Goal: Task Accomplishment & Management: Manage account settings

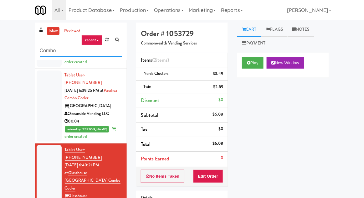
click at [42, 49] on input "Combo" at bounding box center [81, 51] width 82 height 12
click at [41, 49] on input "Combo" at bounding box center [81, 51] width 82 height 12
type input "Pantry"
click at [7, 53] on div "inbox reviewed recent all unclear take inventory issue suspicious failed recent…" at bounding box center [182, 138] width 364 height 230
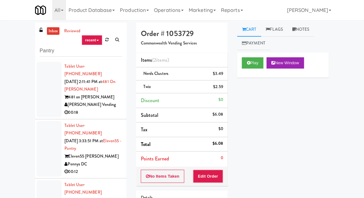
click at [39, 91] on div at bounding box center [49, 90] width 25 height 56
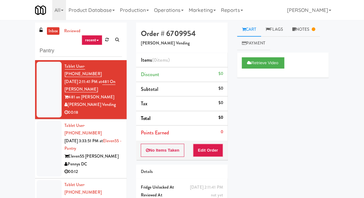
click at [39, 147] on div at bounding box center [49, 149] width 25 height 56
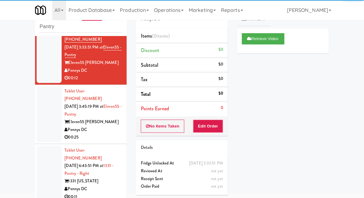
scroll to position [72, 0]
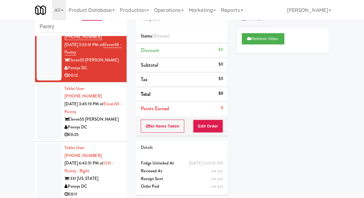
click at [38, 117] on li "Tablet User · (202) 600-0735 [DATE] 3:45:19 PM at Eleven55 - Pantry Eleven55 [P…" at bounding box center [81, 111] width 92 height 59
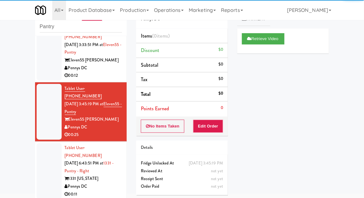
click at [47, 149] on div at bounding box center [49, 171] width 25 height 56
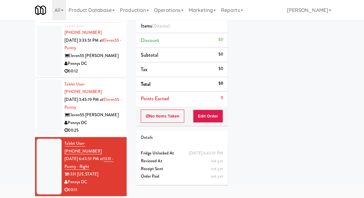
scroll to position [66, 0]
click at [38, 104] on div at bounding box center [49, 108] width 25 height 56
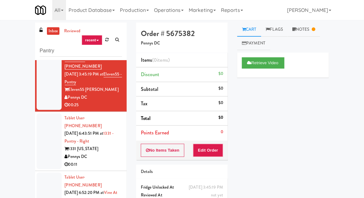
scroll to position [127, 0]
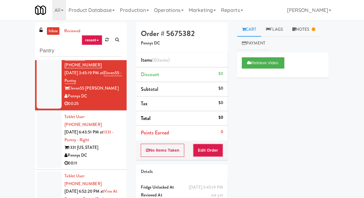
click at [43, 116] on div at bounding box center [49, 140] width 25 height 56
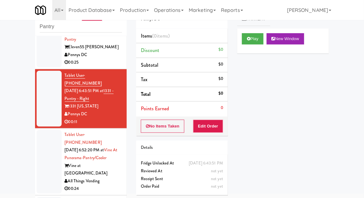
scroll to position [146, 0]
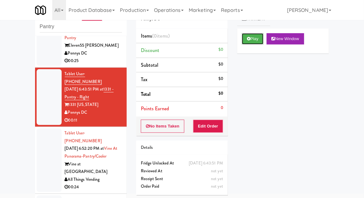
click at [263, 38] on button "Play" at bounding box center [253, 38] width 22 height 11
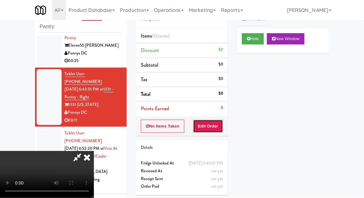
click at [214, 128] on button "Edit Order" at bounding box center [208, 126] width 30 height 13
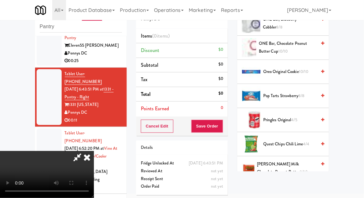
scroll to position [499, 0]
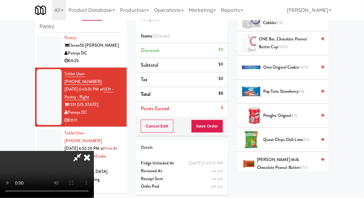
click at [292, 163] on span "[PERSON_NAME] Milk Chocolate Peanut Butter 8/10" at bounding box center [286, 163] width 59 height 15
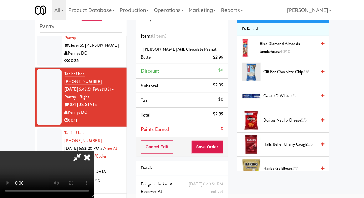
scroll to position [59, 0]
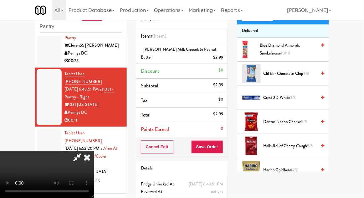
click at [300, 121] on span "Doritos Nacho Cheese 5/5" at bounding box center [289, 122] width 53 height 8
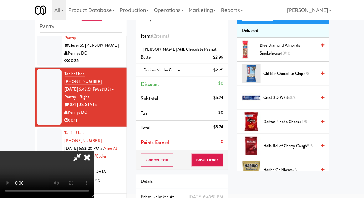
scroll to position [23, 0]
click at [222, 162] on button "Save Order" at bounding box center [207, 159] width 32 height 13
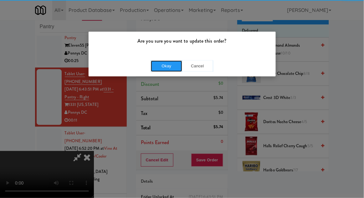
click at [159, 64] on button "Okay" at bounding box center [166, 65] width 31 height 11
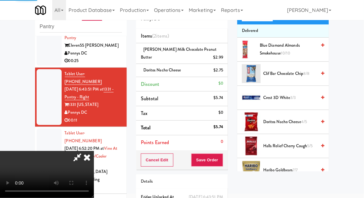
scroll to position [0, 0]
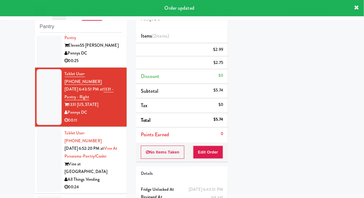
click at [35, 127] on li "Tablet User · (720) 655-4665 [DATE] 6:52:20 PM at [GEOGRAPHIC_DATA] at [GEOGRAP…" at bounding box center [81, 160] width 92 height 67
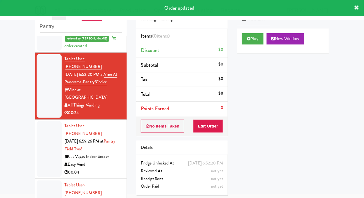
scroll to position [235, 0]
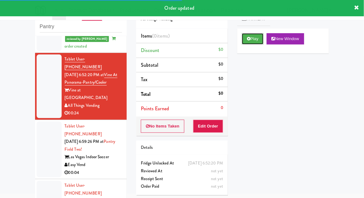
click at [255, 39] on button "Play" at bounding box center [253, 38] width 22 height 11
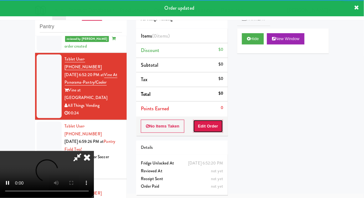
click at [212, 132] on button "Edit Order" at bounding box center [208, 126] width 30 height 13
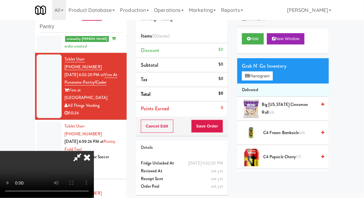
scroll to position [0, 0]
click at [270, 79] on button "Planogram" at bounding box center [257, 75] width 31 height 9
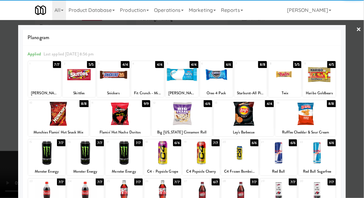
click at [284, 154] on div at bounding box center [278, 153] width 37 height 24
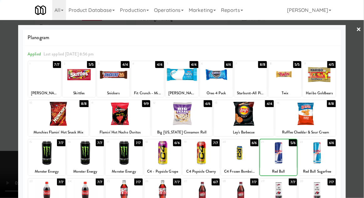
click at [4, 131] on div at bounding box center [182, 99] width 364 height 198
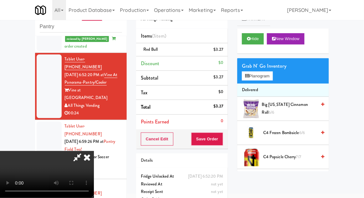
scroll to position [23, 0]
click at [222, 140] on button "Save Order" at bounding box center [207, 138] width 32 height 13
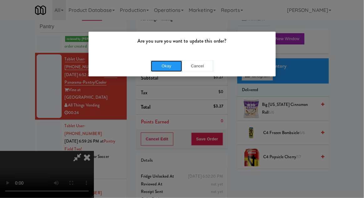
click at [153, 65] on button "Okay" at bounding box center [166, 65] width 31 height 11
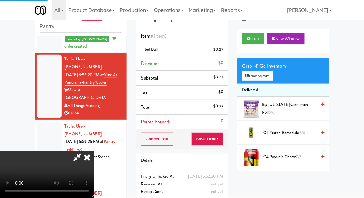
scroll to position [0, 0]
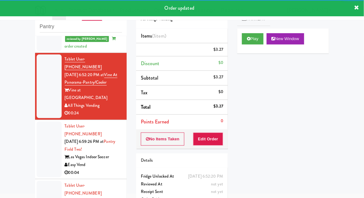
click at [36, 123] on li "Tablet User · (702) 241-0125 [DATE] 6:59:26 PM at [GEOGRAPHIC_DATA] Two! Las Ve…" at bounding box center [81, 149] width 92 height 59
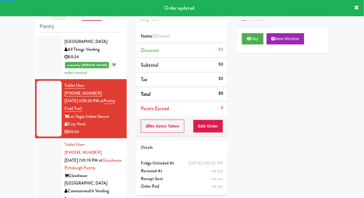
scroll to position [294, 0]
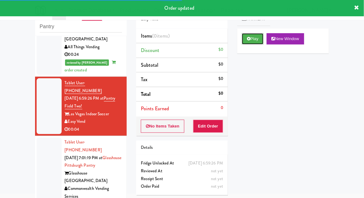
click at [255, 34] on button "Play" at bounding box center [253, 38] width 22 height 11
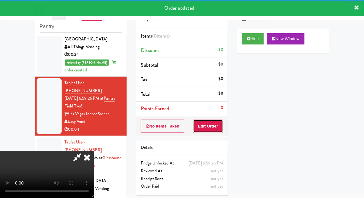
click at [213, 120] on button "Edit Order" at bounding box center [208, 126] width 30 height 13
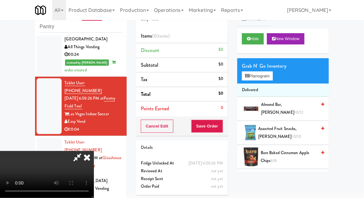
scroll to position [0, 0]
click at [268, 79] on button "Planogram" at bounding box center [257, 75] width 31 height 9
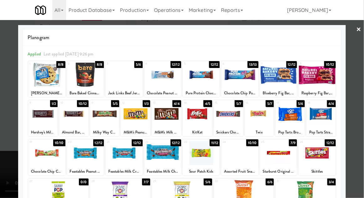
click at [155, 155] on div at bounding box center [162, 153] width 37 height 24
click at [363, 114] on div at bounding box center [182, 99] width 364 height 198
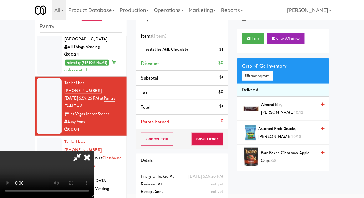
click at [85, 151] on icon at bounding box center [77, 157] width 14 height 13
click at [223, 140] on button "Save Order" at bounding box center [207, 138] width 32 height 13
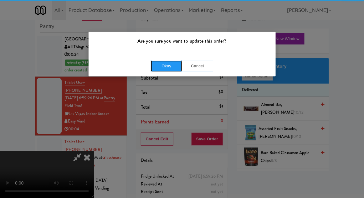
click at [156, 67] on button "Okay" at bounding box center [166, 65] width 31 height 11
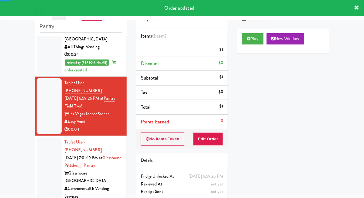
click at [39, 137] on div at bounding box center [49, 172] width 25 height 71
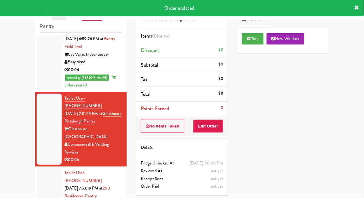
scroll to position [356, 0]
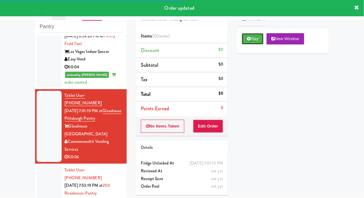
click at [254, 38] on button "Play" at bounding box center [253, 38] width 22 height 11
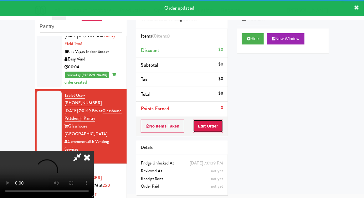
click at [212, 126] on button "Edit Order" at bounding box center [208, 126] width 30 height 13
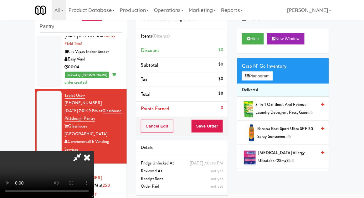
scroll to position [0, 0]
click at [292, 106] on span "3-in-1 Oxi Boost and Febreze Laundry Detergent Pacs, Gain 6/6" at bounding box center [286, 108] width 61 height 15
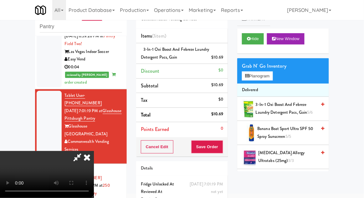
click at [221, 56] on div "$10.69" at bounding box center [218, 58] width 12 height 8
click at [223, 58] on icon at bounding box center [223, 60] width 3 height 4
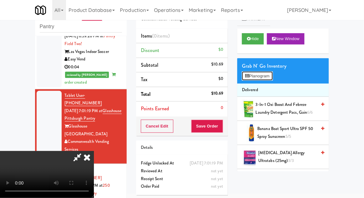
click at [258, 73] on button "Planogram" at bounding box center [257, 75] width 31 height 9
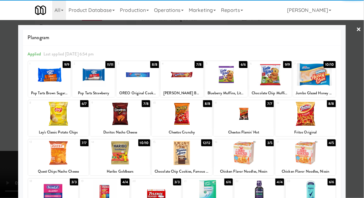
click at [199, 122] on div at bounding box center [182, 114] width 60 height 24
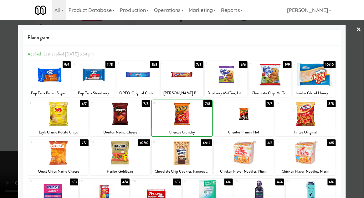
click at [196, 123] on div at bounding box center [182, 114] width 60 height 24
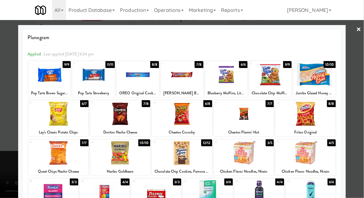
click at [0, 129] on div at bounding box center [182, 99] width 364 height 198
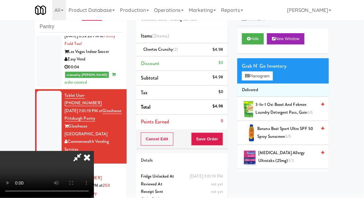
scroll to position [23, 0]
click at [220, 142] on button "Save Order" at bounding box center [207, 138] width 32 height 13
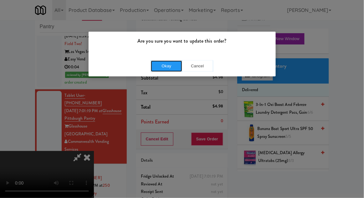
click at [158, 70] on button "Okay" at bounding box center [166, 65] width 31 height 11
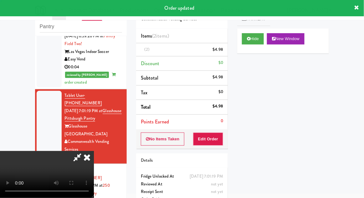
scroll to position [0, 0]
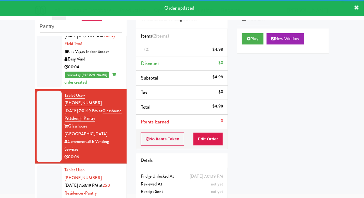
click at [41, 165] on div at bounding box center [49, 193] width 25 height 56
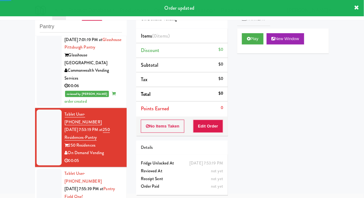
scroll to position [428, 0]
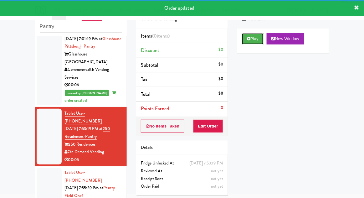
click at [258, 41] on button "Play" at bounding box center [253, 38] width 22 height 11
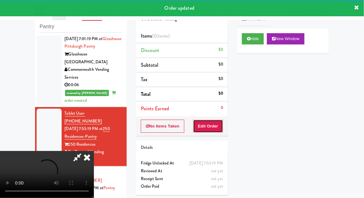
click at [219, 124] on button "Edit Order" at bounding box center [208, 126] width 30 height 13
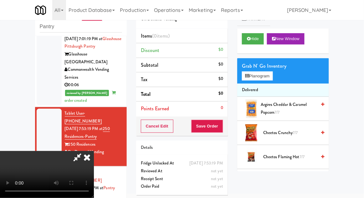
scroll to position [23, 0]
click at [267, 78] on button "Planogram" at bounding box center [257, 75] width 31 height 9
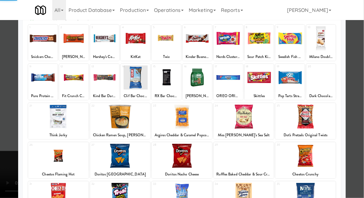
scroll to position [79, 0]
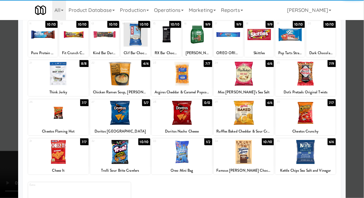
click at [254, 156] on div at bounding box center [244, 152] width 60 height 24
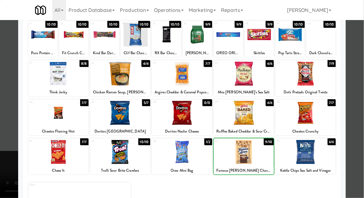
click at [0, 125] on div at bounding box center [182, 99] width 364 height 198
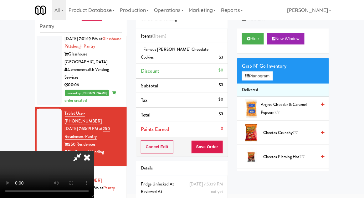
scroll to position [23, 0]
click at [220, 140] on button "Save Order" at bounding box center [207, 146] width 32 height 13
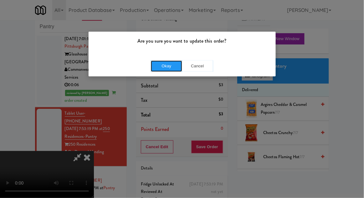
click at [154, 68] on button "Okay" at bounding box center [166, 65] width 31 height 11
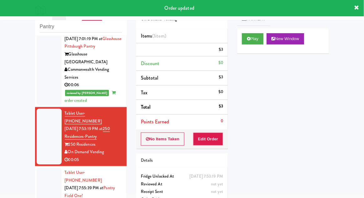
scroll to position [0, 0]
click at [36, 166] on li "Tablet User · (702) 334-0690 [DATE] 7:55:39 PM at [GEOGRAPHIC_DATA] One! Las Ve…" at bounding box center [81, 195] width 92 height 59
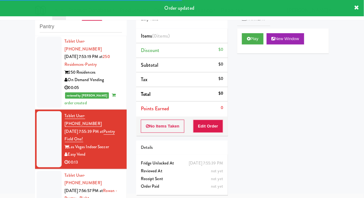
scroll to position [498, 0]
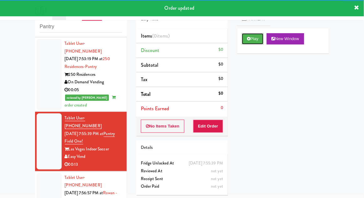
click at [258, 40] on button "Play" at bounding box center [253, 38] width 22 height 11
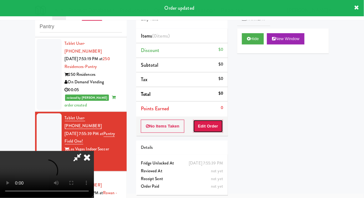
click at [215, 129] on button "Edit Order" at bounding box center [208, 126] width 30 height 13
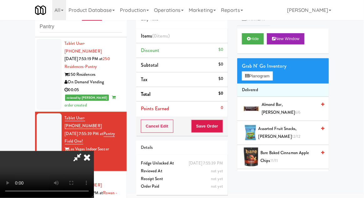
scroll to position [0, 0]
click at [268, 79] on button "Planogram" at bounding box center [257, 75] width 31 height 9
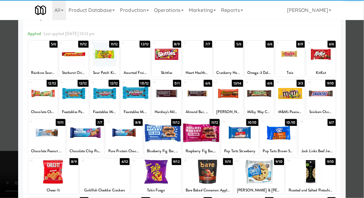
scroll to position [39, 0]
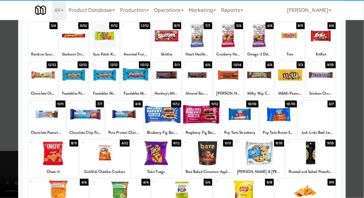
click at [98, 149] on div at bounding box center [105, 153] width 50 height 24
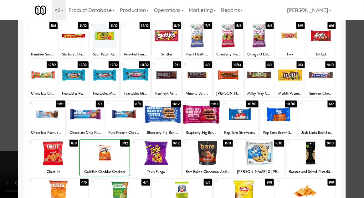
click at [360, 109] on div at bounding box center [182, 99] width 364 height 198
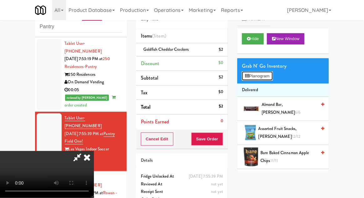
click at [272, 80] on button "Planogram" at bounding box center [257, 75] width 31 height 9
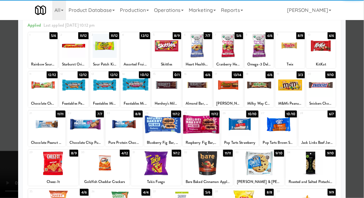
scroll to position [79, 0]
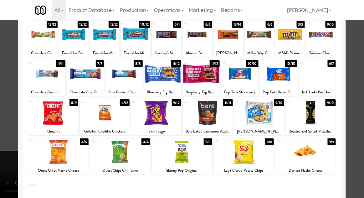
click at [173, 118] on div at bounding box center [156, 113] width 50 height 24
click at [2, 131] on div at bounding box center [182, 99] width 364 height 198
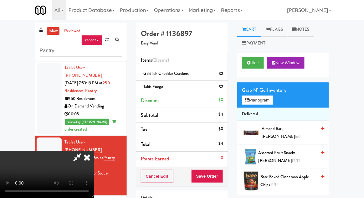
scroll to position [23, 0]
click at [221, 170] on button "Save Order" at bounding box center [207, 176] width 32 height 13
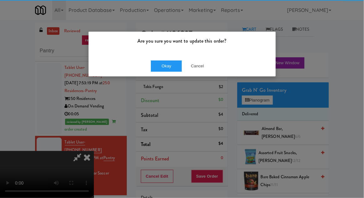
click at [155, 45] on div "Are you sure you want to update this order?" at bounding box center [182, 44] width 187 height 24
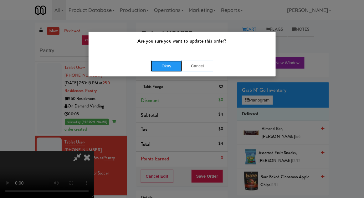
click at [158, 61] on button "Okay" at bounding box center [166, 65] width 31 height 11
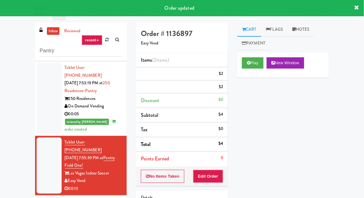
scroll to position [0, 0]
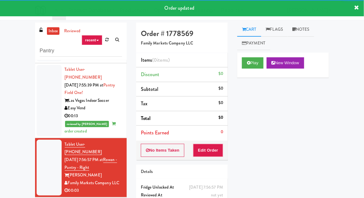
scroll to position [24, 0]
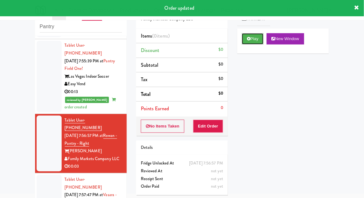
click at [259, 44] on button "Play" at bounding box center [253, 38] width 22 height 11
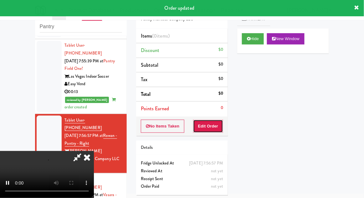
click at [211, 125] on button "Edit Order" at bounding box center [208, 126] width 30 height 13
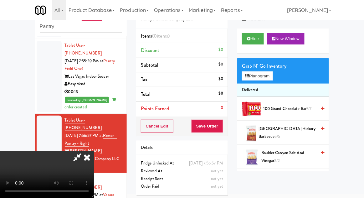
scroll to position [23, 0]
click at [260, 75] on button "Planogram" at bounding box center [257, 75] width 31 height 9
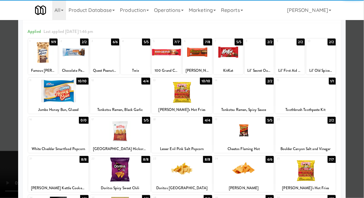
scroll to position [35, 0]
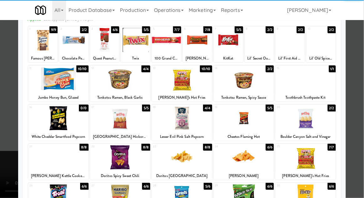
click at [260, 193] on div at bounding box center [244, 196] width 60 height 24
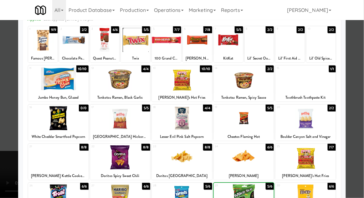
click at [2, 131] on div at bounding box center [182, 99] width 364 height 198
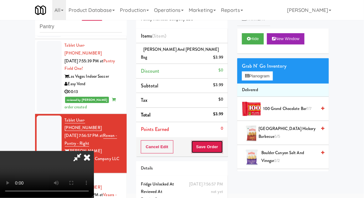
click at [222, 140] on button "Save Order" at bounding box center [207, 146] width 32 height 13
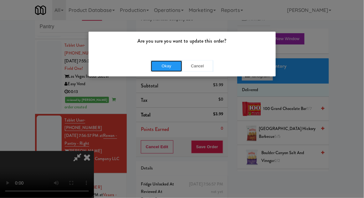
click at [158, 69] on button "Okay" at bounding box center [166, 65] width 31 height 11
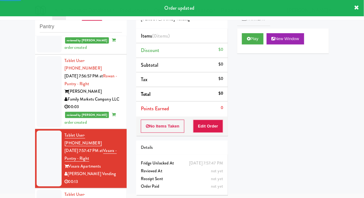
scroll to position [631, 0]
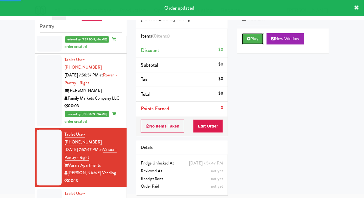
click at [252, 37] on button "Play" at bounding box center [253, 38] width 22 height 11
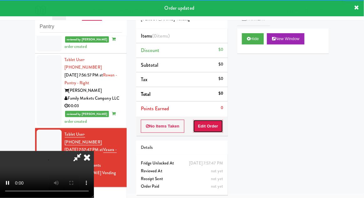
click at [214, 131] on button "Edit Order" at bounding box center [208, 126] width 30 height 13
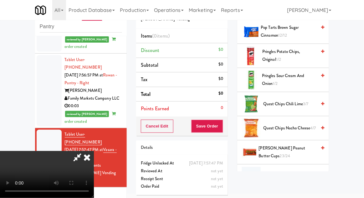
scroll to position [493, 0]
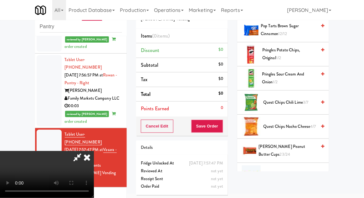
click at [294, 172] on span "20/20" at bounding box center [296, 175] width 11 height 6
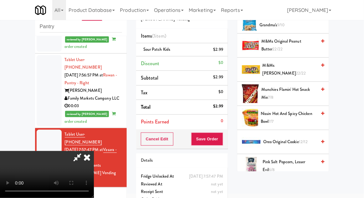
scroll to position [332, 0]
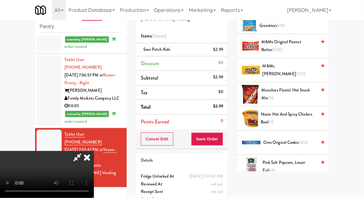
click at [302, 139] on span "12/12" at bounding box center [303, 142] width 9 height 6
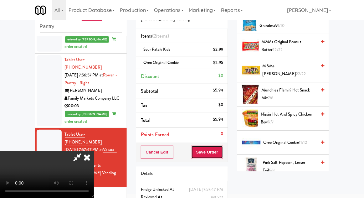
click at [223, 153] on button "Save Order" at bounding box center [207, 152] width 32 height 13
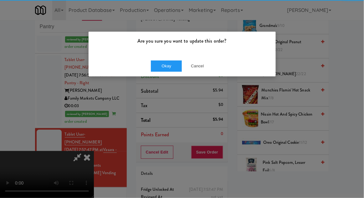
click at [162, 75] on div "Okay Cancel" at bounding box center [182, 65] width 187 height 21
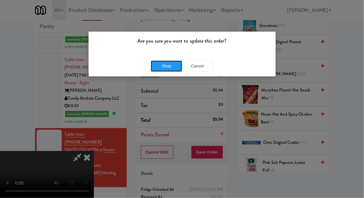
click at [157, 70] on button "Okay" at bounding box center [166, 65] width 31 height 11
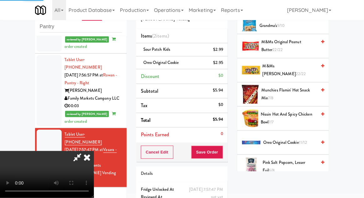
scroll to position [62, 0]
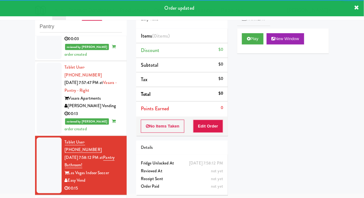
scroll to position [699, 0]
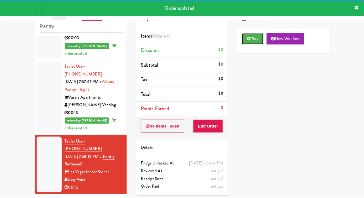
click at [255, 35] on button "Play" at bounding box center [253, 38] width 22 height 11
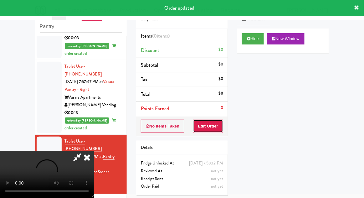
click at [213, 121] on button "Edit Order" at bounding box center [208, 126] width 30 height 13
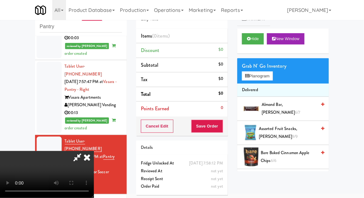
scroll to position [0, 0]
click at [270, 72] on button "Planogram" at bounding box center [257, 75] width 31 height 9
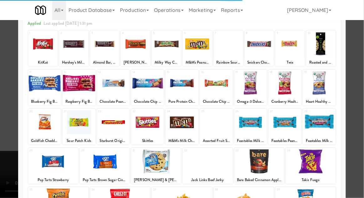
scroll to position [31, 0]
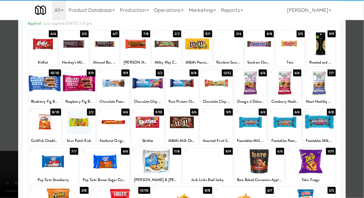
click at [258, 129] on div at bounding box center [251, 122] width 33 height 24
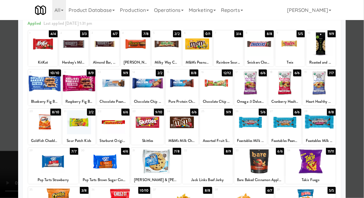
click at [3, 138] on div at bounding box center [182, 99] width 364 height 198
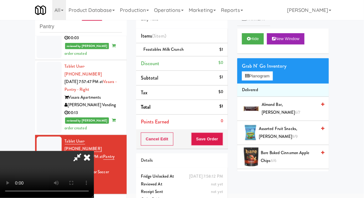
scroll to position [23, 0]
click at [227, 50] on li "Feastables Milk Crunch $1" at bounding box center [182, 49] width 92 height 13
click at [225, 53] on icon at bounding box center [223, 52] width 3 height 4
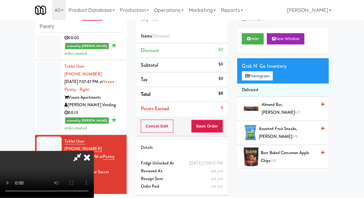
click at [262, 68] on div "Grab N' Go Inventory" at bounding box center [283, 65] width 82 height 9
click at [262, 77] on button "Planogram" at bounding box center [257, 75] width 31 height 9
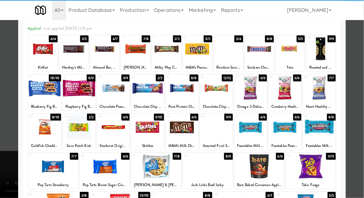
scroll to position [26, 0]
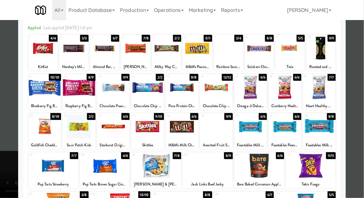
click at [250, 142] on div "Feastables Milk Crunch" at bounding box center [250, 145] width 31 height 8
click at [250, 136] on div at bounding box center [251, 127] width 33 height 24
click at [364, 137] on div at bounding box center [182, 99] width 364 height 198
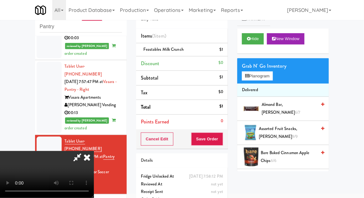
scroll to position [23, 0]
click at [270, 78] on button "Planogram" at bounding box center [257, 75] width 31 height 9
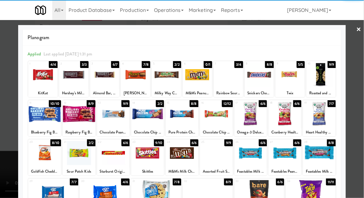
click at [260, 160] on div at bounding box center [251, 153] width 33 height 24
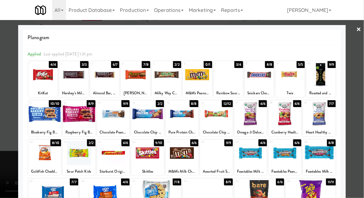
click at [364, 139] on div at bounding box center [182, 99] width 364 height 198
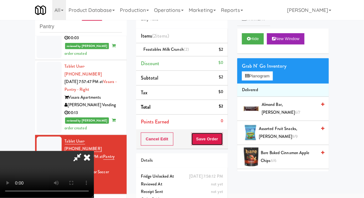
click at [219, 139] on button "Save Order" at bounding box center [207, 138] width 32 height 13
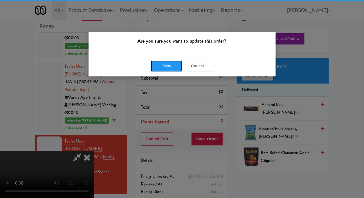
click at [161, 66] on button "Okay" at bounding box center [166, 65] width 31 height 11
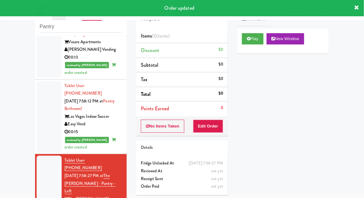
scroll to position [770, 0]
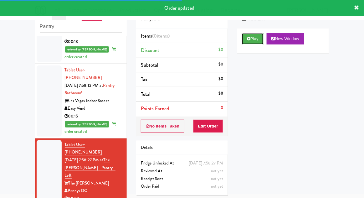
click at [254, 40] on button "Play" at bounding box center [253, 38] width 22 height 11
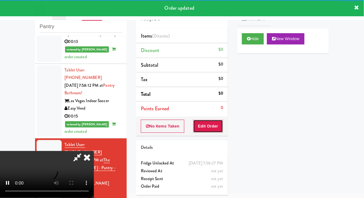
click at [219, 122] on button "Edit Order" at bounding box center [208, 126] width 30 height 13
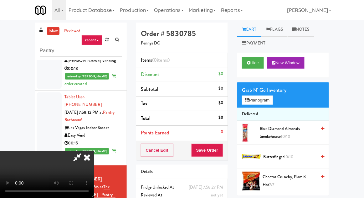
scroll to position [24, 0]
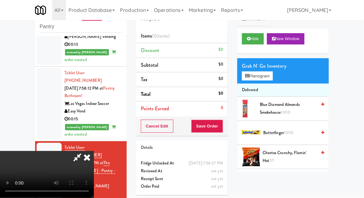
click at [85, 151] on icon at bounding box center [77, 157] width 14 height 13
click at [165, 126] on button "Cancel Edit" at bounding box center [157, 126] width 33 height 13
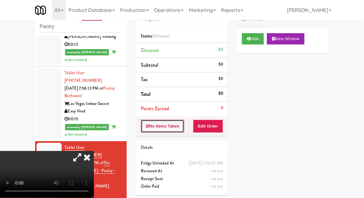
click at [166, 126] on button "No Items Taken" at bounding box center [163, 126] width 44 height 13
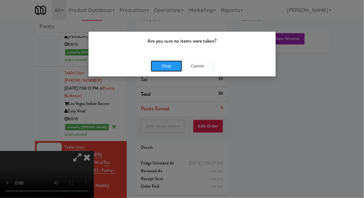
click at [170, 64] on button "Okay" at bounding box center [166, 65] width 31 height 11
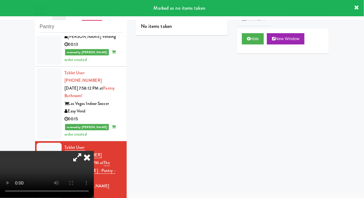
click at [94, 151] on icon at bounding box center [87, 157] width 14 height 13
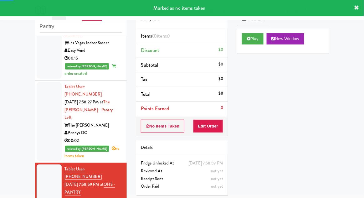
scroll to position [828, 0]
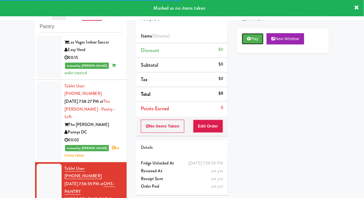
click at [252, 40] on button "Play" at bounding box center [253, 38] width 22 height 11
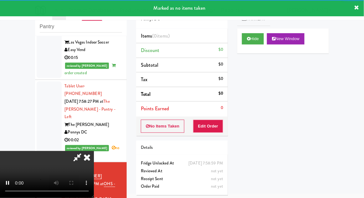
click at [212, 126] on button "Edit Order" at bounding box center [208, 126] width 30 height 13
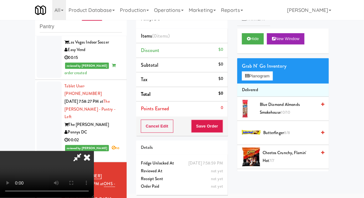
scroll to position [0, 0]
click at [271, 65] on div "Grab N' Go Inventory" at bounding box center [283, 65] width 82 height 9
click at [265, 74] on button "Planogram" at bounding box center [257, 75] width 31 height 9
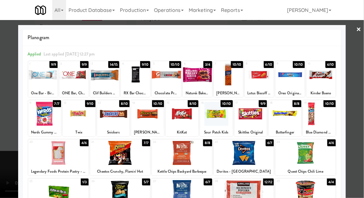
click at [81, 122] on div at bounding box center [79, 114] width 33 height 24
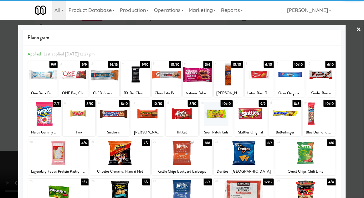
click at [321, 80] on div at bounding box center [321, 75] width 29 height 24
click at [323, 80] on div at bounding box center [321, 75] width 29 height 24
click at [358, 78] on div at bounding box center [182, 99] width 364 height 198
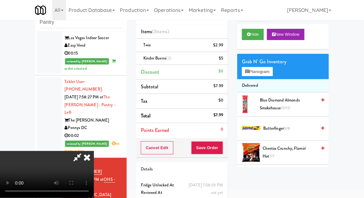
scroll to position [23, 0]
click at [223, 150] on button "Save Order" at bounding box center [207, 147] width 32 height 13
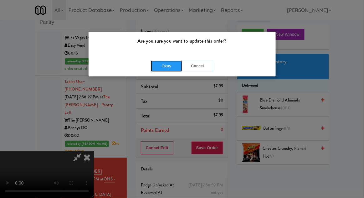
click at [157, 70] on button "Okay" at bounding box center [166, 65] width 31 height 11
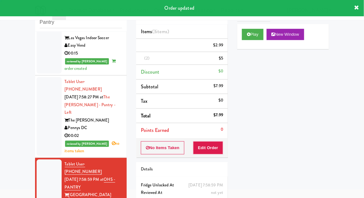
scroll to position [0, 0]
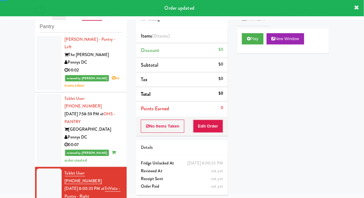
scroll to position [899, 0]
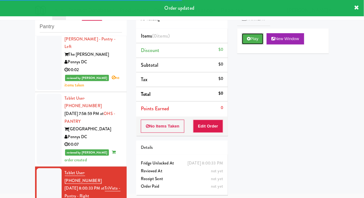
click at [255, 39] on button "Play" at bounding box center [253, 38] width 22 height 11
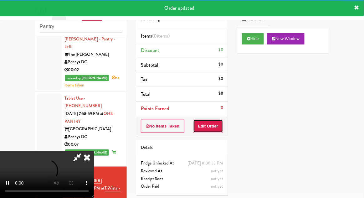
click at [219, 125] on button "Edit Order" at bounding box center [208, 126] width 30 height 13
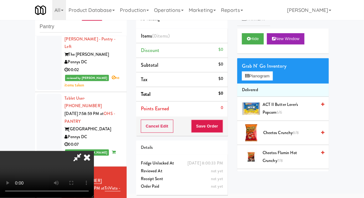
scroll to position [23, 0]
click at [264, 78] on button "Planogram" at bounding box center [257, 75] width 31 height 9
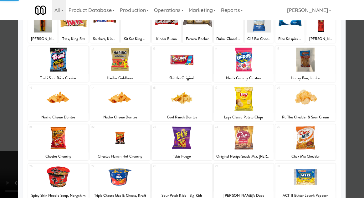
scroll to position [79, 0]
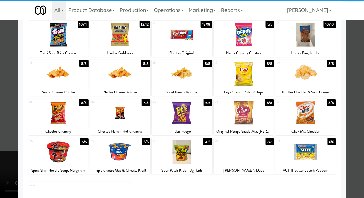
click at [165, 167] on div "Sour Patch Kids - Big Kids" at bounding box center [182, 171] width 59 height 8
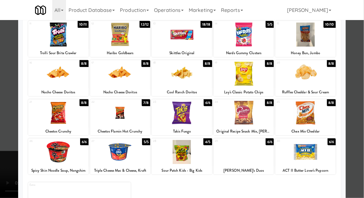
click at [359, 116] on div at bounding box center [182, 99] width 364 height 198
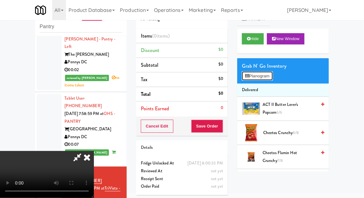
click at [264, 78] on button "Planogram" at bounding box center [257, 75] width 31 height 9
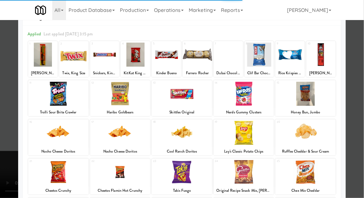
scroll to position [43, 0]
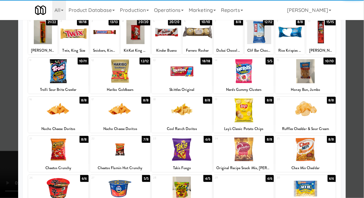
click at [168, 189] on div at bounding box center [182, 189] width 60 height 24
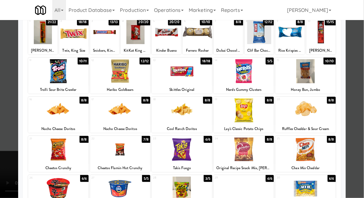
click at [362, 113] on div at bounding box center [182, 99] width 364 height 198
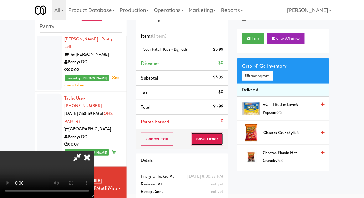
click at [222, 142] on button "Save Order" at bounding box center [207, 138] width 32 height 13
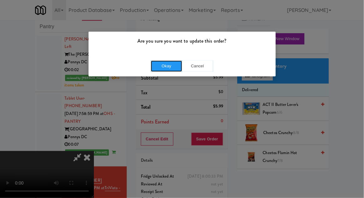
click at [161, 70] on button "Okay" at bounding box center [166, 65] width 31 height 11
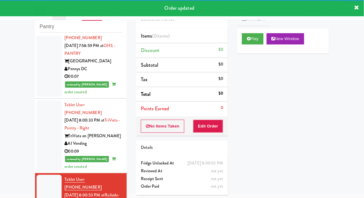
scroll to position [967, 0]
click at [255, 51] on div "Play New Window" at bounding box center [283, 40] width 92 height 25
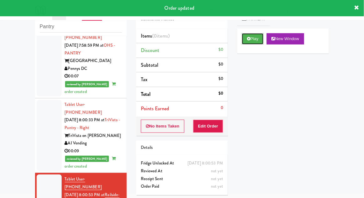
click at [253, 43] on button "Play" at bounding box center [253, 38] width 22 height 11
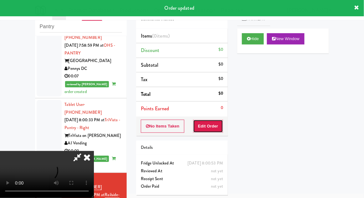
click at [216, 127] on button "Edit Order" at bounding box center [208, 126] width 30 height 13
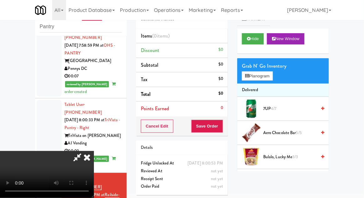
scroll to position [23, 0]
click at [271, 73] on button "Planogram" at bounding box center [257, 75] width 31 height 9
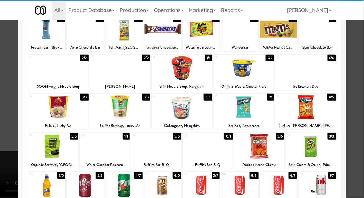
scroll to position [46, 0]
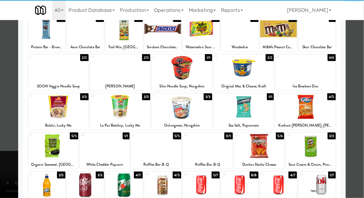
click at [284, 185] on div at bounding box center [278, 185] width 37 height 24
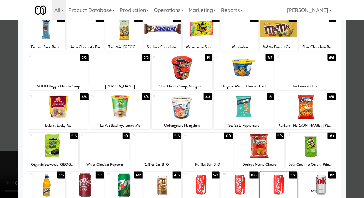
click at [359, 147] on div at bounding box center [182, 99] width 364 height 198
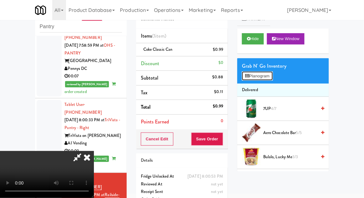
click at [269, 73] on button "Planogram" at bounding box center [257, 75] width 31 height 9
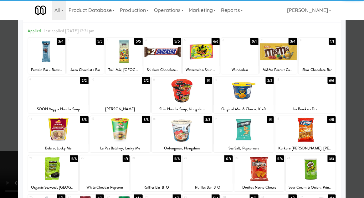
scroll to position [43, 0]
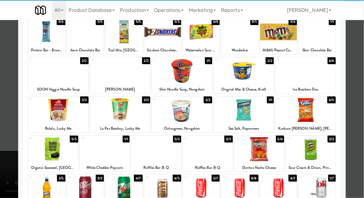
click at [289, 190] on div at bounding box center [278, 188] width 37 height 24
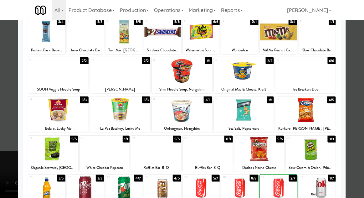
click at [359, 162] on div at bounding box center [182, 99] width 364 height 198
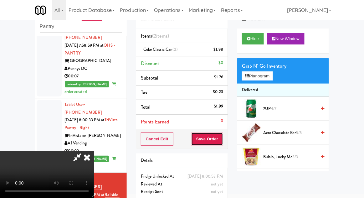
click at [222, 135] on button "Save Order" at bounding box center [207, 138] width 32 height 13
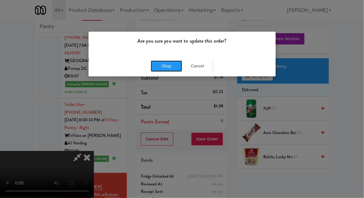
click at [161, 68] on button "Okay" at bounding box center [166, 65] width 31 height 11
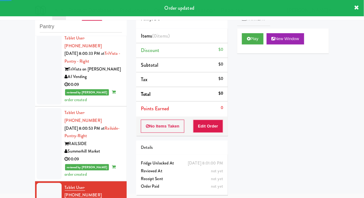
scroll to position [1034, 0]
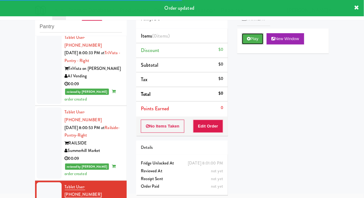
click at [254, 42] on button "Play" at bounding box center [253, 38] width 22 height 11
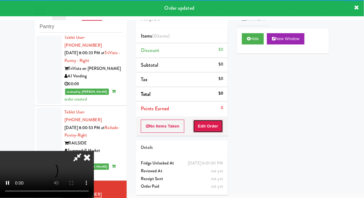
click at [215, 128] on button "Edit Order" at bounding box center [208, 126] width 30 height 13
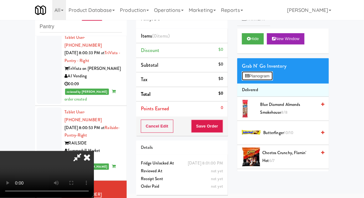
click at [266, 75] on button "Planogram" at bounding box center [257, 75] width 31 height 9
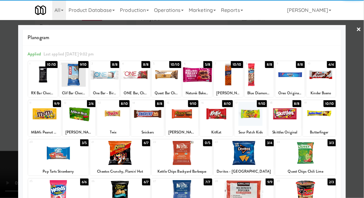
click at [111, 125] on div at bounding box center [113, 114] width 33 height 24
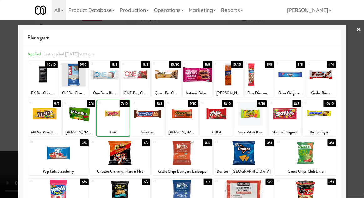
click at [357, 120] on div at bounding box center [182, 99] width 364 height 198
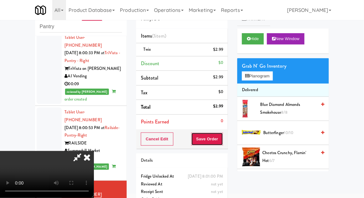
click at [220, 143] on button "Save Order" at bounding box center [207, 138] width 32 height 13
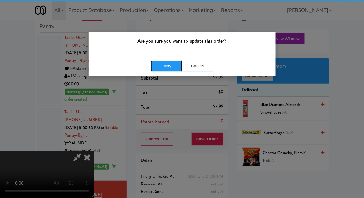
click at [157, 71] on button "Okay" at bounding box center [166, 65] width 31 height 11
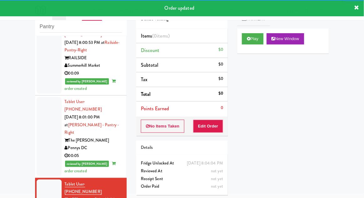
scroll to position [1110, 0]
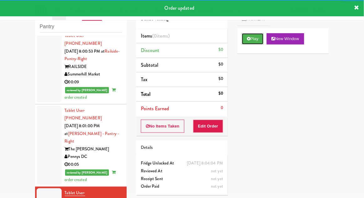
click at [260, 43] on button "Play" at bounding box center [253, 38] width 22 height 11
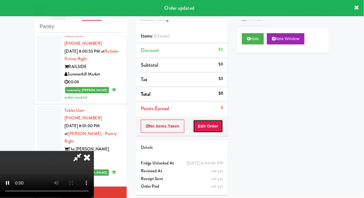
click at [214, 124] on button "Edit Order" at bounding box center [208, 126] width 30 height 13
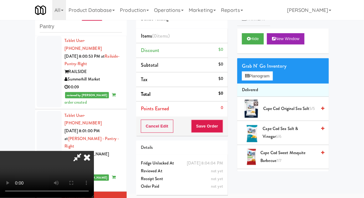
scroll to position [0, 0]
click at [264, 77] on button "Planogram" at bounding box center [257, 75] width 31 height 9
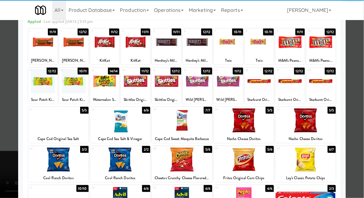
scroll to position [40, 0]
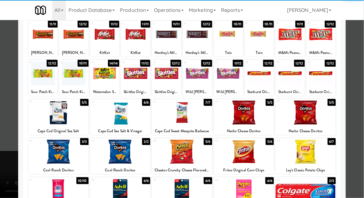
click at [101, 121] on div at bounding box center [120, 113] width 60 height 24
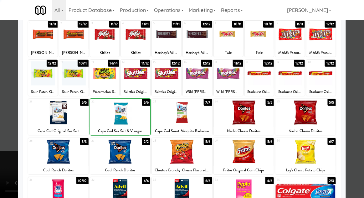
click at [360, 119] on div at bounding box center [182, 99] width 364 height 198
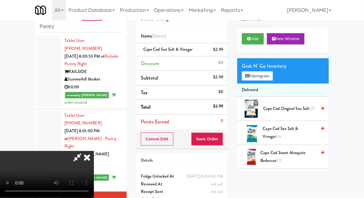
scroll to position [23, 0]
click at [267, 75] on button "Planogram" at bounding box center [257, 75] width 31 height 9
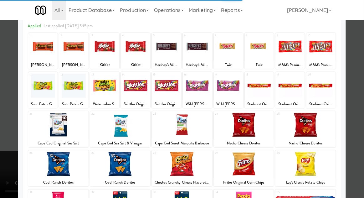
scroll to position [32, 0]
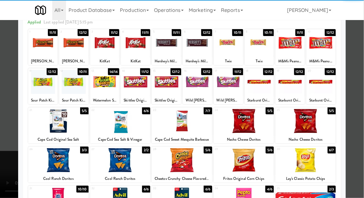
click at [170, 130] on div at bounding box center [182, 121] width 60 height 24
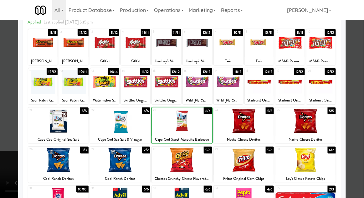
click at [361, 118] on div at bounding box center [182, 99] width 364 height 198
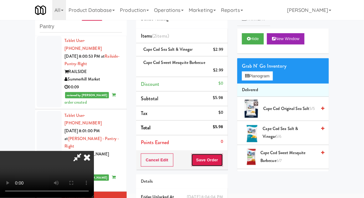
click at [222, 160] on button "Save Order" at bounding box center [207, 159] width 32 height 13
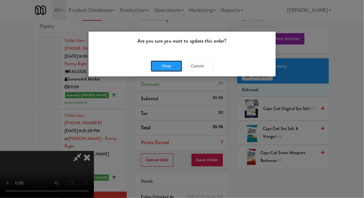
click at [168, 69] on button "Okay" at bounding box center [166, 65] width 31 height 11
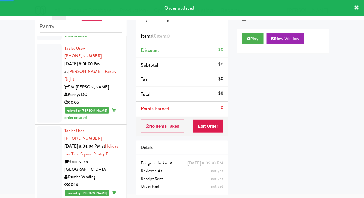
scroll to position [1174, 0]
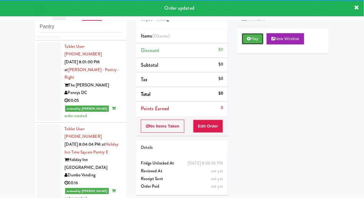
click at [261, 41] on button "Play" at bounding box center [253, 38] width 22 height 11
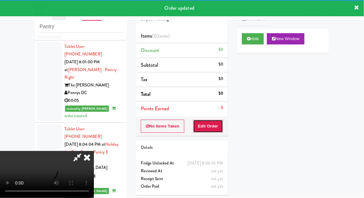
click at [214, 128] on button "Edit Order" at bounding box center [208, 126] width 30 height 13
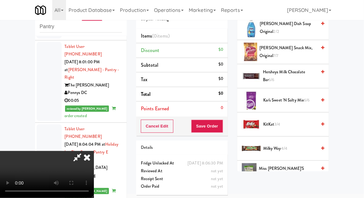
scroll to position [226, 0]
click at [287, 125] on span "KitKat 3/4" at bounding box center [289, 124] width 53 height 8
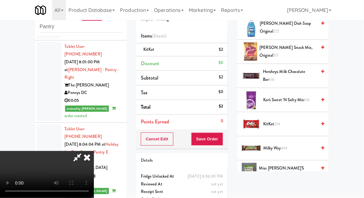
click at [279, 120] on span "KitKat 2/4" at bounding box center [289, 124] width 53 height 8
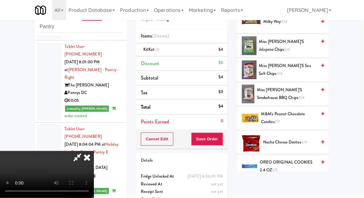
scroll to position [352, 0]
click at [287, 120] on span "M&M's Peanut Chocolate Candies 7/7" at bounding box center [288, 118] width 55 height 15
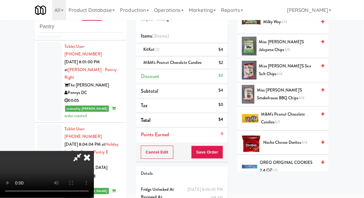
click at [284, 121] on span "M&M's Peanut Chocolate Candies 6/7" at bounding box center [288, 118] width 55 height 15
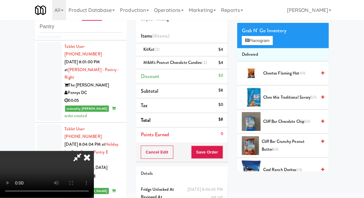
scroll to position [0, 0]
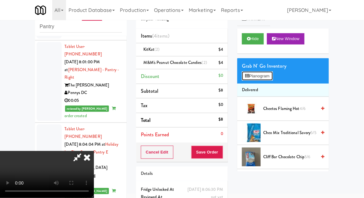
click at [271, 80] on button "Planogram" at bounding box center [257, 75] width 31 height 9
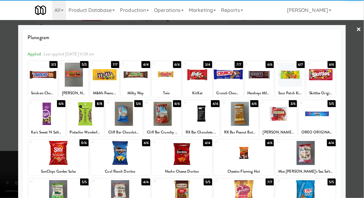
click at [329, 118] on div at bounding box center [317, 114] width 37 height 24
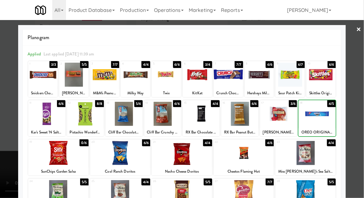
click at [359, 118] on div at bounding box center [182, 99] width 364 height 198
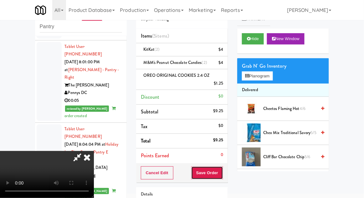
click at [223, 176] on button "Save Order" at bounding box center [207, 172] width 32 height 13
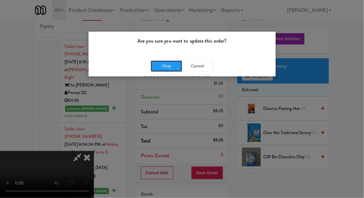
click at [156, 65] on button "Okay" at bounding box center [166, 65] width 31 height 11
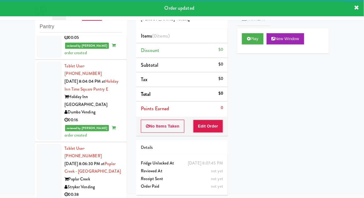
scroll to position [1236, 0]
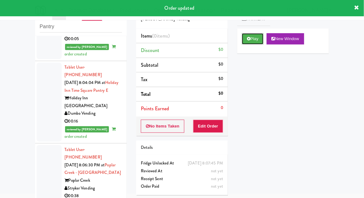
click at [261, 44] on button "Play" at bounding box center [253, 38] width 22 height 11
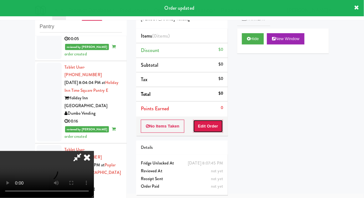
click at [214, 124] on button "Edit Order" at bounding box center [208, 126] width 30 height 13
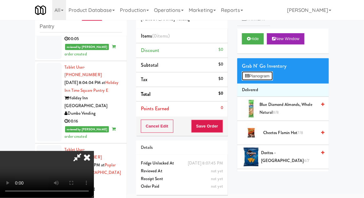
click at [265, 74] on button "Planogram" at bounding box center [257, 75] width 31 height 9
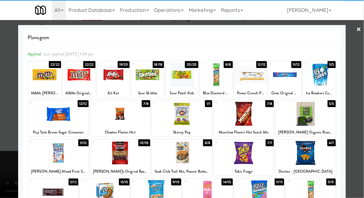
click at [322, 154] on div at bounding box center [306, 153] width 60 height 24
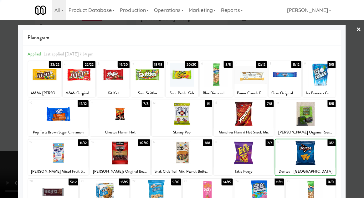
click at [359, 140] on div at bounding box center [182, 99] width 364 height 198
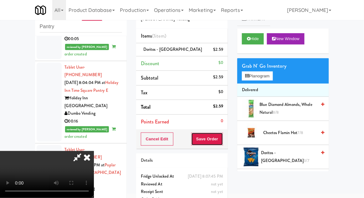
click at [222, 144] on button "Save Order" at bounding box center [207, 138] width 32 height 13
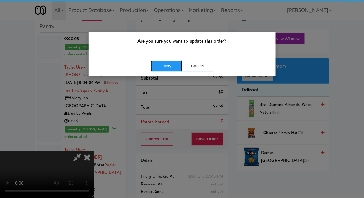
click at [154, 70] on button "Okay" at bounding box center [166, 65] width 31 height 11
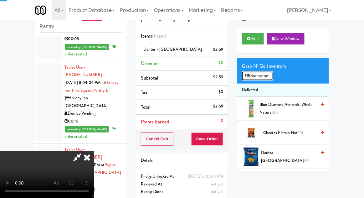
click at [265, 79] on button "Planogram" at bounding box center [257, 75] width 31 height 9
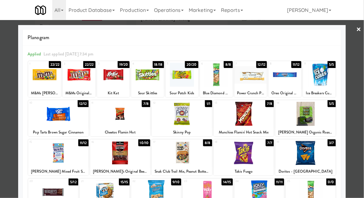
click at [354, 153] on div at bounding box center [182, 99] width 364 height 198
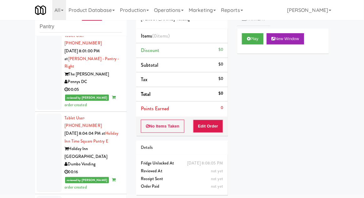
scroll to position [1184, 0]
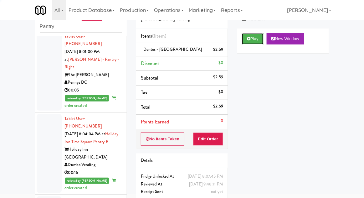
click at [261, 43] on button "Play" at bounding box center [253, 38] width 22 height 11
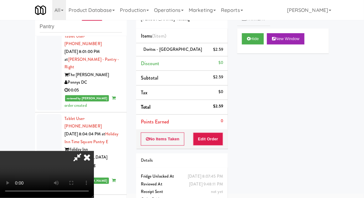
click at [94, 151] on icon at bounding box center [87, 157] width 14 height 13
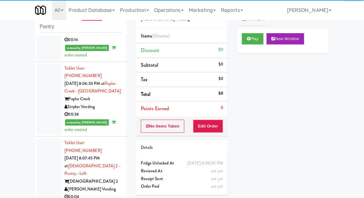
scroll to position [1320, 0]
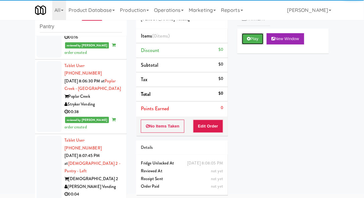
click at [250, 41] on button "Play" at bounding box center [253, 38] width 22 height 11
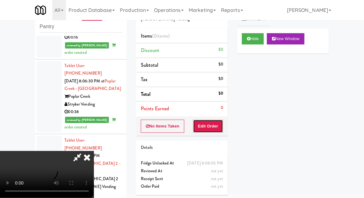
click at [214, 128] on button "Edit Order" at bounding box center [208, 126] width 30 height 13
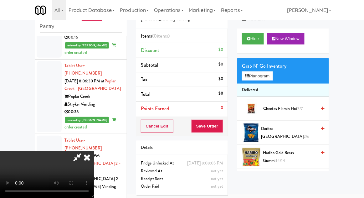
scroll to position [0, 0]
click at [257, 80] on button "Planogram" at bounding box center [257, 75] width 31 height 9
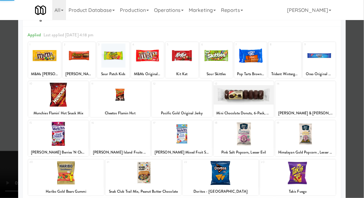
scroll to position [38, 0]
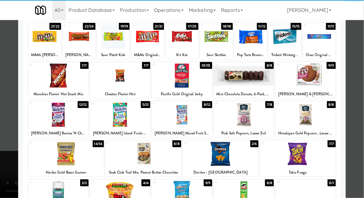
click at [123, 158] on div at bounding box center [144, 154] width 76 height 24
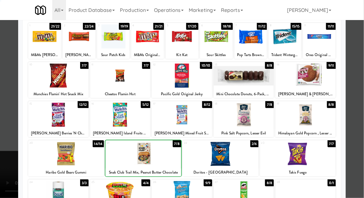
click at [357, 128] on div at bounding box center [182, 99] width 364 height 198
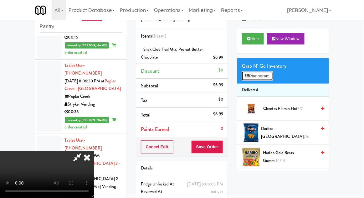
click at [261, 77] on button "Planogram" at bounding box center [257, 75] width 31 height 9
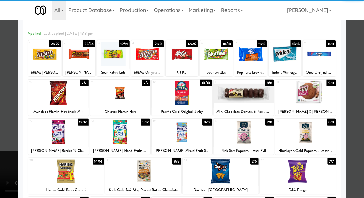
scroll to position [41, 0]
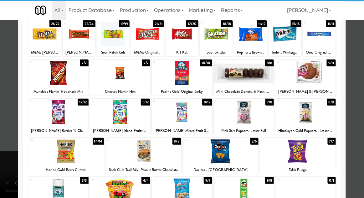
click at [237, 155] on div at bounding box center [221, 151] width 76 height 24
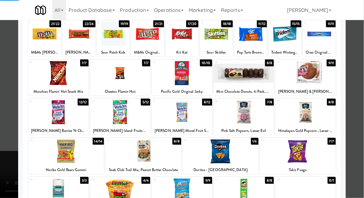
click at [0, 130] on div at bounding box center [182, 99] width 364 height 198
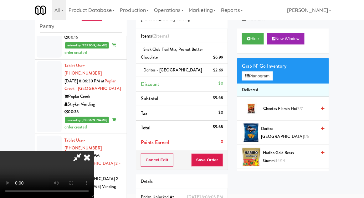
scroll to position [23, 0]
click at [219, 161] on button "Save Order" at bounding box center [207, 159] width 32 height 13
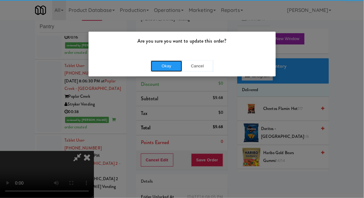
click at [156, 65] on button "Okay" at bounding box center [166, 65] width 31 height 11
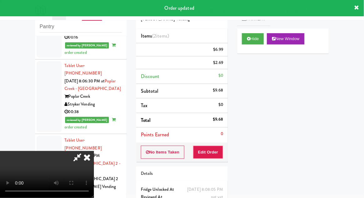
scroll to position [0, 0]
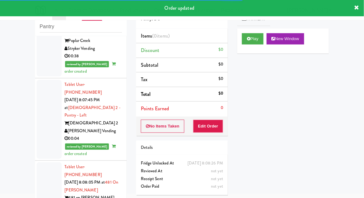
scroll to position [1375, 0]
click at [261, 39] on button "Play" at bounding box center [253, 38] width 22 height 11
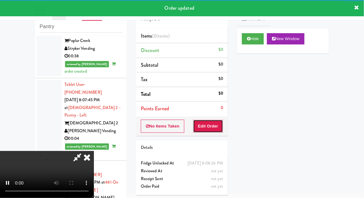
click at [216, 131] on button "Edit Order" at bounding box center [208, 126] width 30 height 13
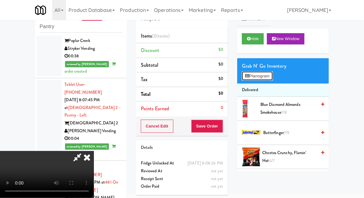
click at [264, 80] on button "Planogram" at bounding box center [257, 75] width 31 height 9
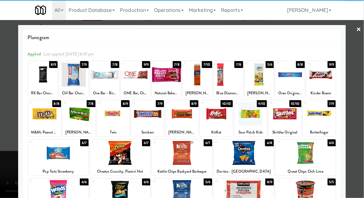
click at [287, 84] on div at bounding box center [290, 75] width 29 height 24
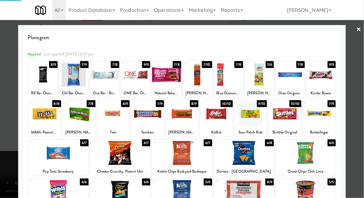
click at [363, 82] on div at bounding box center [182, 99] width 364 height 198
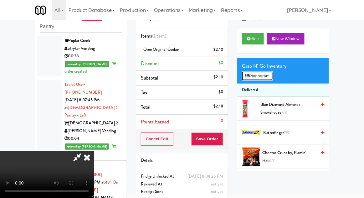
click at [268, 76] on button "Planogram" at bounding box center [257, 75] width 31 height 9
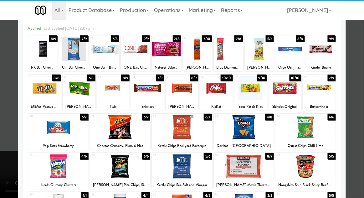
scroll to position [26, 0]
click at [56, 170] on div at bounding box center [58, 166] width 60 height 24
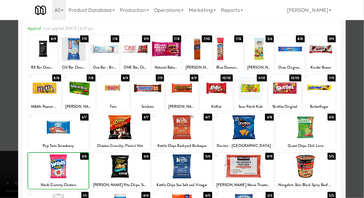
click at [361, 129] on div at bounding box center [182, 99] width 364 height 198
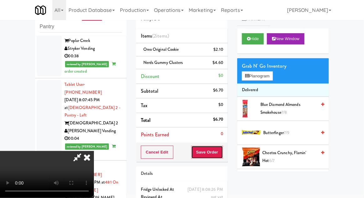
click at [222, 152] on button "Save Order" at bounding box center [207, 152] width 32 height 13
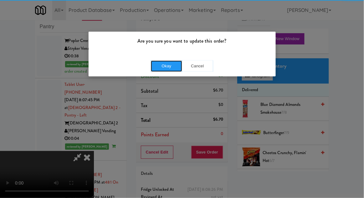
click at [153, 61] on button "Okay" at bounding box center [166, 65] width 31 height 11
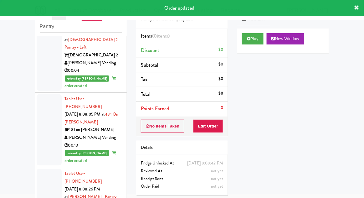
scroll to position [1446, 0]
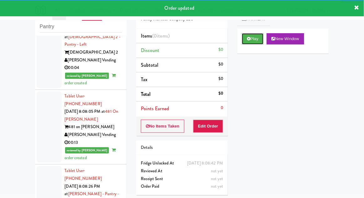
click at [258, 34] on button "Play" at bounding box center [253, 38] width 22 height 11
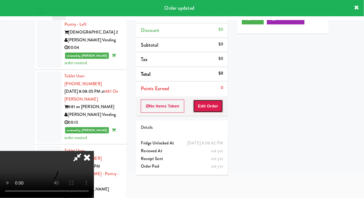
click at [218, 108] on button "Edit Order" at bounding box center [208, 106] width 30 height 13
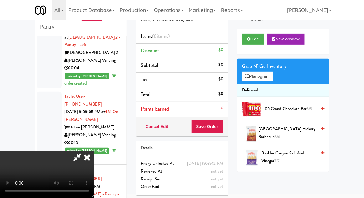
scroll to position [24, 0]
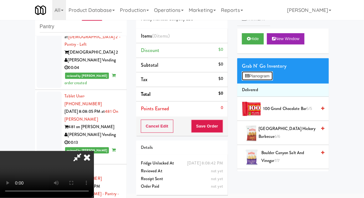
click at [270, 77] on button "Planogram" at bounding box center [257, 75] width 31 height 9
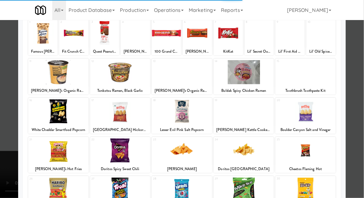
scroll to position [42, 0]
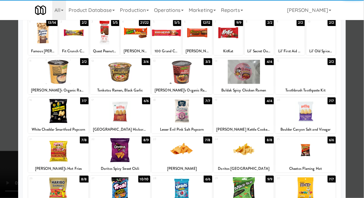
click at [258, 188] on div at bounding box center [244, 189] width 60 height 24
click at [0, 152] on div at bounding box center [182, 99] width 364 height 198
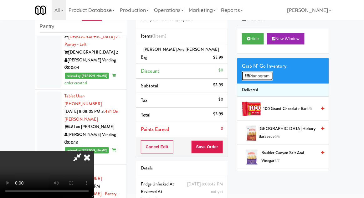
click at [270, 76] on button "Planogram" at bounding box center [257, 75] width 31 height 9
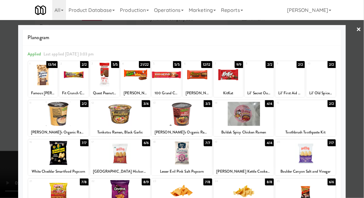
click at [133, 83] on div at bounding box center [135, 75] width 29 height 24
click at [359, 122] on div at bounding box center [182, 99] width 364 height 198
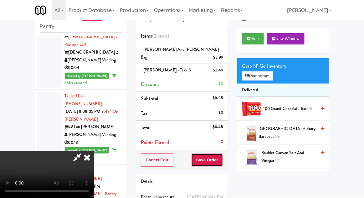
click at [223, 153] on button "Save Order" at bounding box center [207, 159] width 32 height 13
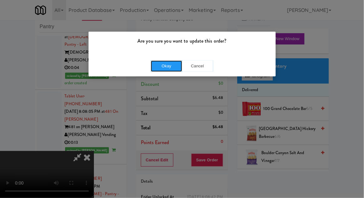
click at [161, 67] on button "Okay" at bounding box center [166, 65] width 31 height 11
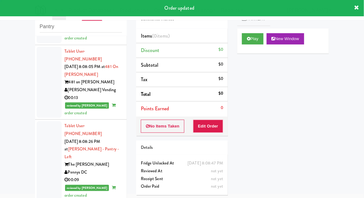
scroll to position [1495, 0]
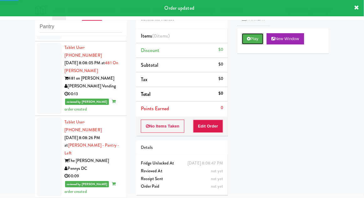
click at [259, 41] on button "Play" at bounding box center [253, 38] width 22 height 11
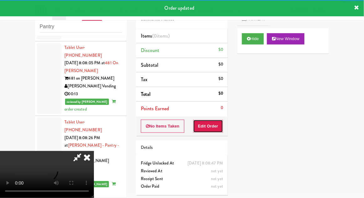
click at [216, 125] on button "Edit Order" at bounding box center [208, 126] width 30 height 13
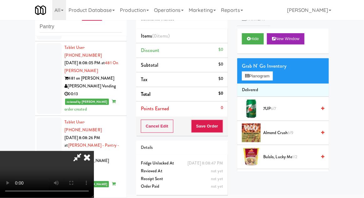
scroll to position [23, 0]
click at [269, 77] on button "Planogram" at bounding box center [257, 75] width 31 height 9
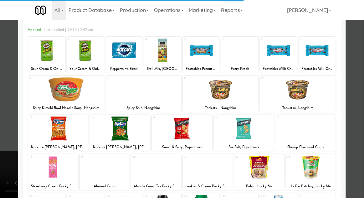
scroll to position [27, 0]
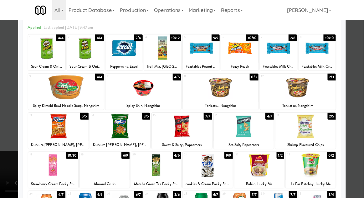
click at [144, 171] on div at bounding box center [156, 165] width 50 height 24
click at [144, 168] on div at bounding box center [156, 165] width 50 height 24
click at [360, 116] on div at bounding box center [182, 99] width 364 height 198
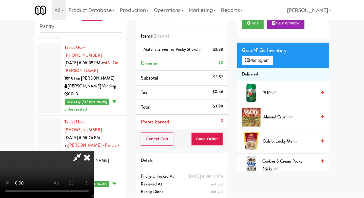
scroll to position [16, 0]
click at [220, 143] on button "Save Order" at bounding box center [207, 138] width 32 height 13
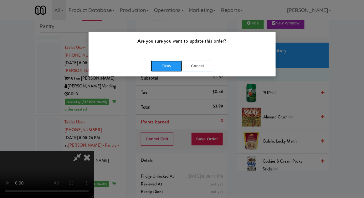
click at [157, 71] on button "Okay" at bounding box center [166, 65] width 31 height 11
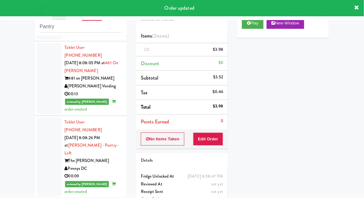
scroll to position [0, 0]
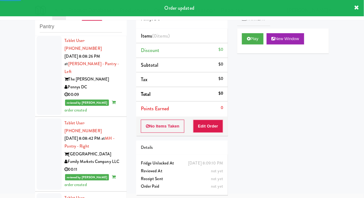
scroll to position [1578, 0]
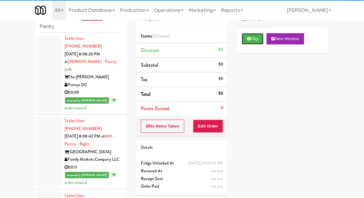
click at [259, 36] on button "Play" at bounding box center [253, 38] width 22 height 11
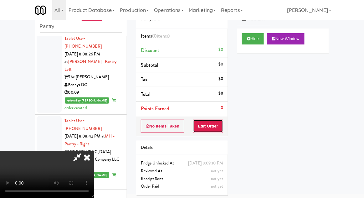
click at [213, 127] on button "Edit Order" at bounding box center [208, 126] width 30 height 13
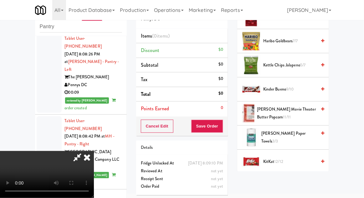
scroll to position [188, 0]
click at [286, 158] on span "KitKat 12/12" at bounding box center [289, 161] width 53 height 8
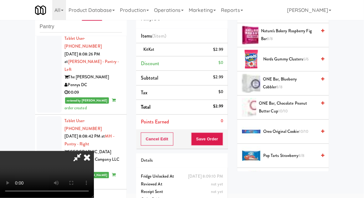
scroll to position [445, 0]
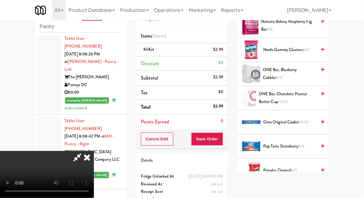
click at [307, 123] on span "Oreo Original Cookie 10/10" at bounding box center [289, 122] width 53 height 8
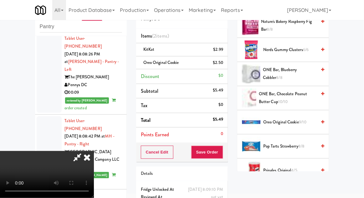
scroll to position [23, 0]
click at [222, 151] on button "Save Order" at bounding box center [207, 152] width 32 height 13
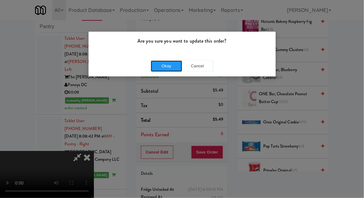
click at [156, 66] on button "Okay" at bounding box center [166, 65] width 31 height 11
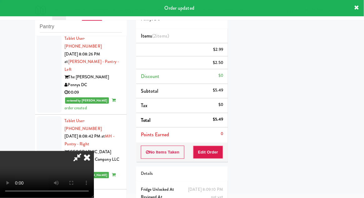
scroll to position [0, 0]
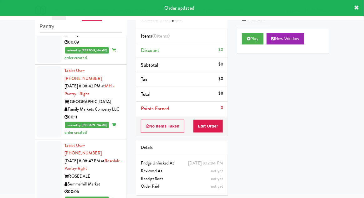
scroll to position [1649, 0]
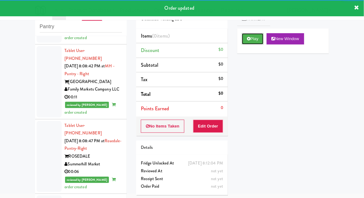
click at [262, 36] on button "Play" at bounding box center [253, 38] width 22 height 11
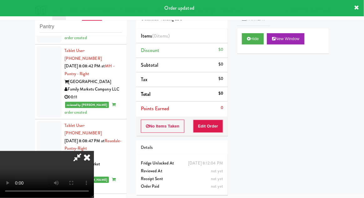
click at [217, 120] on button "Edit Order" at bounding box center [208, 126] width 30 height 13
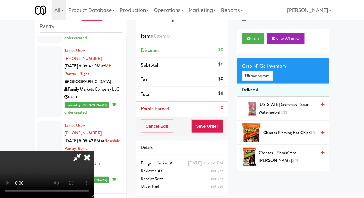
click at [293, 133] on span "Cheetos Flaming Hot Chips 3/6" at bounding box center [289, 133] width 53 height 8
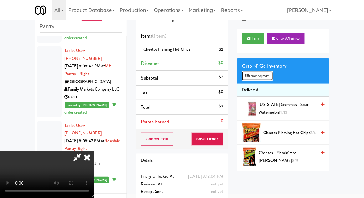
click at [265, 75] on button "Planogram" at bounding box center [257, 75] width 31 height 9
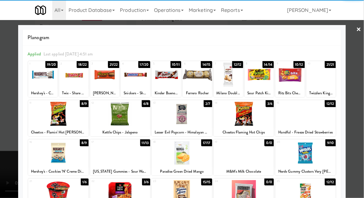
click at [46, 121] on div at bounding box center [58, 114] width 60 height 24
click at [359, 126] on div at bounding box center [182, 99] width 364 height 198
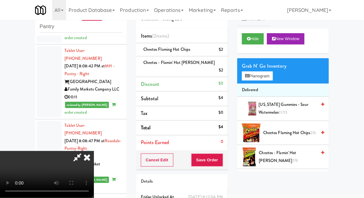
click at [220, 50] on div "$2" at bounding box center [221, 50] width 4 height 8
click at [223, 52] on icon at bounding box center [223, 52] width 3 height 4
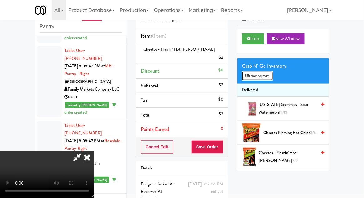
click at [266, 79] on button "Planogram" at bounding box center [257, 75] width 31 height 9
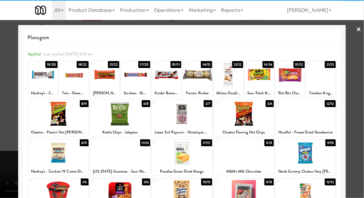
click at [170, 159] on div at bounding box center [182, 153] width 60 height 24
click at [359, 133] on div at bounding box center [182, 99] width 364 height 198
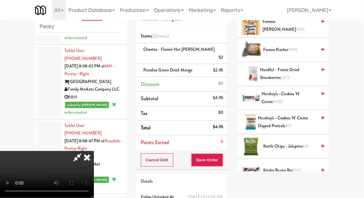
scroll to position [163, 0]
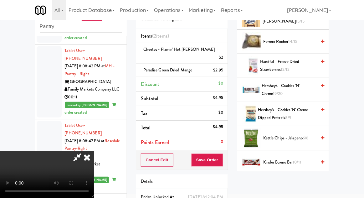
click at [303, 138] on span "6/8" at bounding box center [306, 138] width 6 height 6
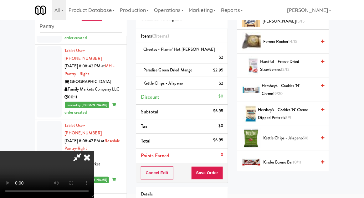
click at [228, 168] on div "Cancel Edit Save Order" at bounding box center [182, 172] width 92 height 19
click at [222, 167] on button "Save Order" at bounding box center [207, 172] width 32 height 13
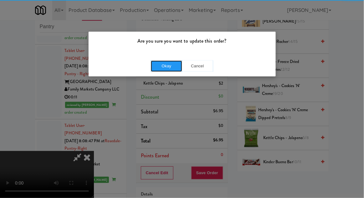
click at [165, 71] on button "Okay" at bounding box center [166, 65] width 31 height 11
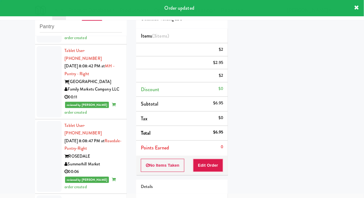
scroll to position [62, 0]
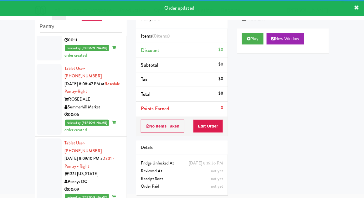
scroll to position [1703, 0]
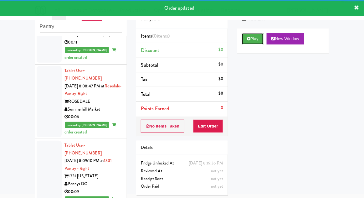
click at [257, 39] on button "Play" at bounding box center [253, 38] width 22 height 11
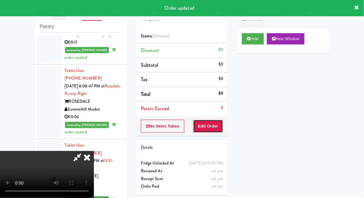
click at [214, 128] on button "Edit Order" at bounding box center [208, 126] width 30 height 13
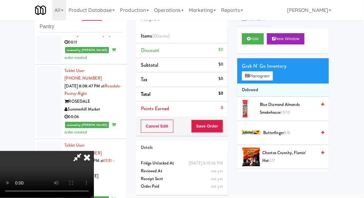
scroll to position [0, 0]
click at [253, 79] on button "Planogram" at bounding box center [257, 75] width 31 height 9
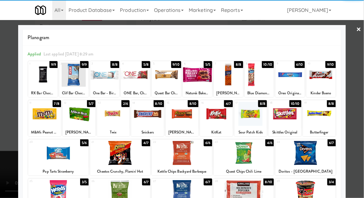
click at [138, 80] on div at bounding box center [135, 75] width 29 height 24
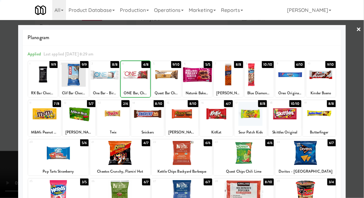
click at [134, 77] on div at bounding box center [135, 75] width 29 height 24
click at [361, 111] on div at bounding box center [182, 99] width 364 height 198
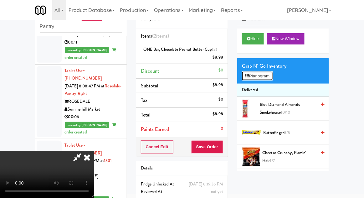
click at [272, 78] on button "Planogram" at bounding box center [257, 75] width 31 height 9
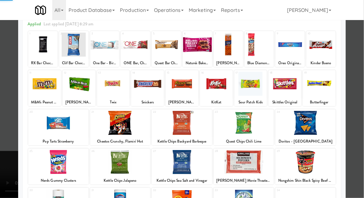
scroll to position [30, 0]
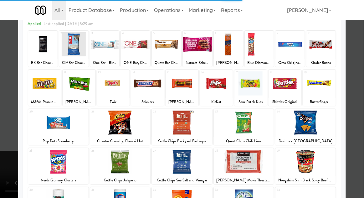
click at [254, 126] on div at bounding box center [244, 123] width 60 height 24
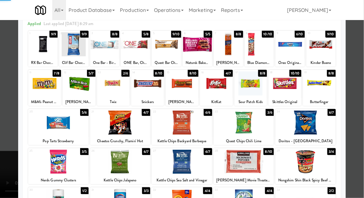
click at [255, 130] on div at bounding box center [244, 123] width 60 height 24
click at [358, 125] on div at bounding box center [182, 99] width 364 height 198
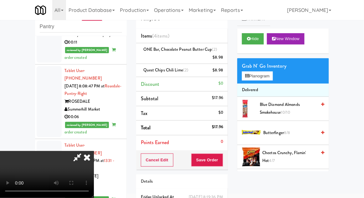
scroll to position [23, 0]
click at [222, 162] on button "Save Order" at bounding box center [207, 159] width 32 height 13
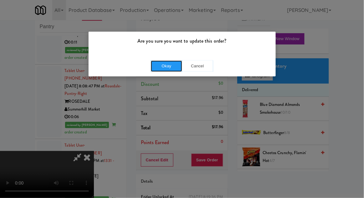
click at [155, 67] on button "Okay" at bounding box center [166, 65] width 31 height 11
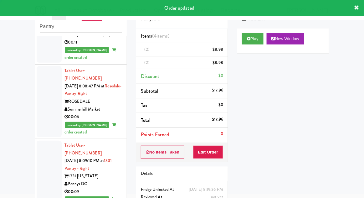
scroll to position [0, 0]
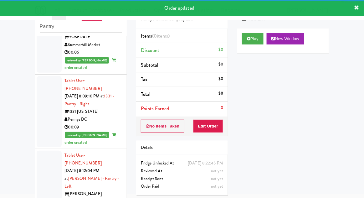
scroll to position [1768, 0]
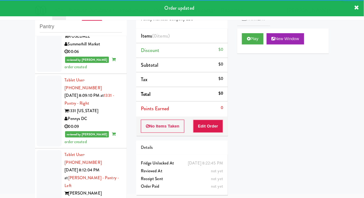
click at [260, 48] on div "Play New Window" at bounding box center [283, 40] width 92 height 25
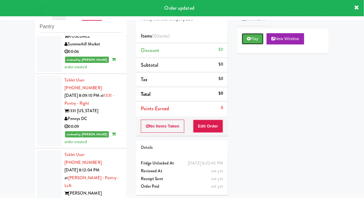
click at [253, 43] on button "Play" at bounding box center [253, 38] width 22 height 11
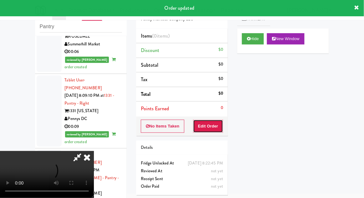
click at [216, 127] on button "Edit Order" at bounding box center [208, 126] width 30 height 13
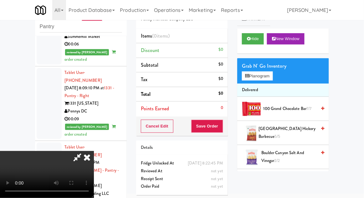
scroll to position [0, 0]
click at [262, 79] on button "Planogram" at bounding box center [257, 75] width 31 height 9
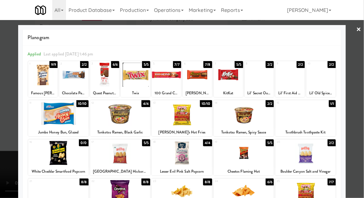
click at [39, 90] on div "Famous [PERSON_NAME] Chocolate Chip Cookies" at bounding box center [43, 93] width 28 height 8
click at [360, 103] on div at bounding box center [182, 99] width 364 height 198
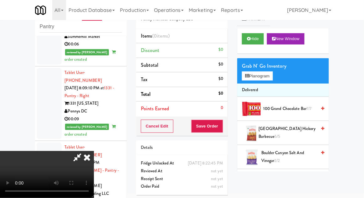
click at [362, 103] on div "inbox reviewed recent all unclear take inventory issue suspicious failed recent…" at bounding box center [182, 113] width 364 height 230
click at [273, 72] on button "Planogram" at bounding box center [257, 75] width 31 height 9
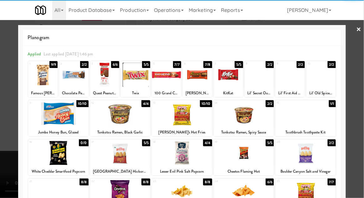
click at [40, 81] on div at bounding box center [42, 75] width 29 height 24
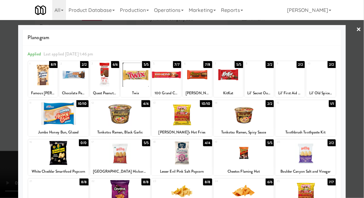
click at [360, 107] on div at bounding box center [182, 99] width 364 height 198
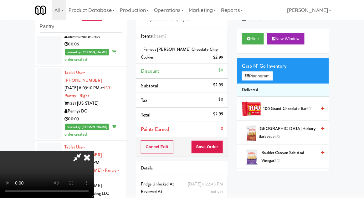
scroll to position [23, 0]
click at [223, 148] on button "Save Order" at bounding box center [207, 146] width 32 height 13
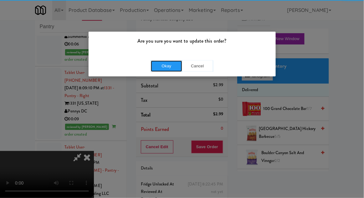
click at [157, 68] on button "Okay" at bounding box center [166, 65] width 31 height 11
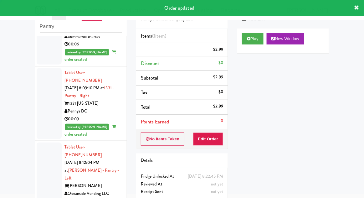
scroll to position [0, 0]
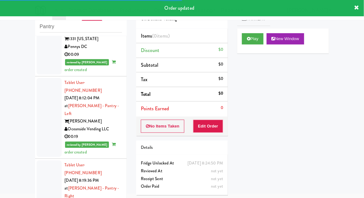
scroll to position [1840, 0]
click at [256, 36] on button "Play" at bounding box center [253, 38] width 22 height 11
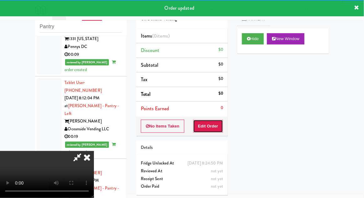
click at [218, 125] on button "Edit Order" at bounding box center [208, 126] width 30 height 13
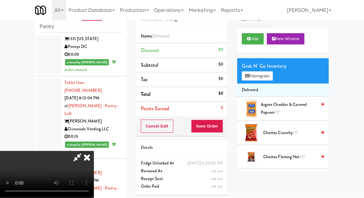
scroll to position [0, 0]
click at [266, 71] on button "Planogram" at bounding box center [257, 75] width 31 height 9
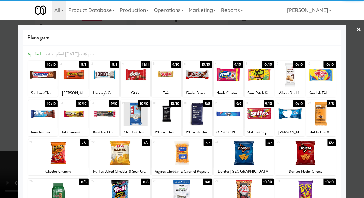
click at [232, 79] on div at bounding box center [228, 75] width 29 height 24
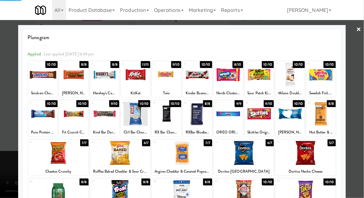
click at [4, 132] on div at bounding box center [182, 99] width 364 height 198
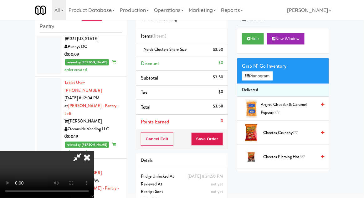
click at [226, 50] on li "Nerds Clusters Share Size $3.50" at bounding box center [182, 49] width 92 height 13
click at [224, 52] on icon at bounding box center [223, 52] width 3 height 4
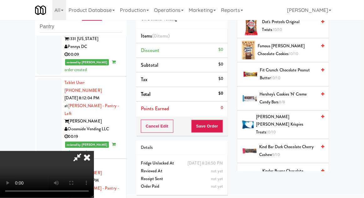
scroll to position [263, 0]
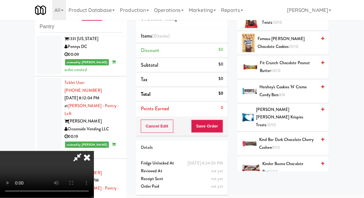
click at [283, 160] on span "Kinder Bueno Chocolate Bar 10/10" at bounding box center [289, 167] width 54 height 15
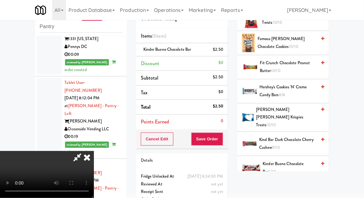
click at [283, 188] on span "KitKat 11/11" at bounding box center [289, 192] width 53 height 8
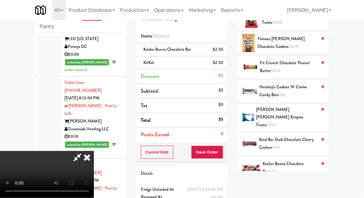
scroll to position [23, 0]
click at [222, 151] on button "Save Order" at bounding box center [207, 152] width 32 height 13
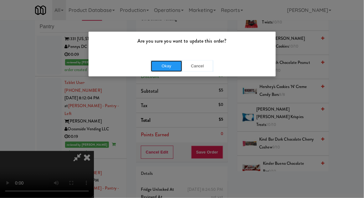
click at [154, 68] on button "Okay" at bounding box center [166, 65] width 31 height 11
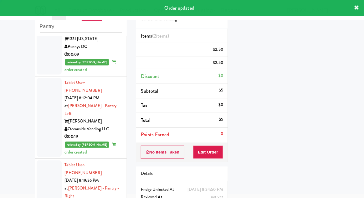
scroll to position [0, 0]
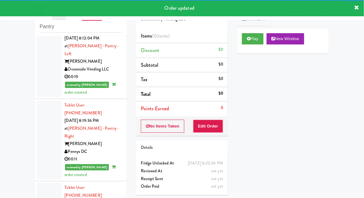
scroll to position [1901, 0]
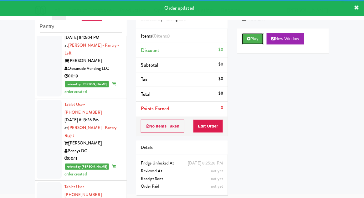
click at [259, 41] on button "Play" at bounding box center [253, 38] width 22 height 11
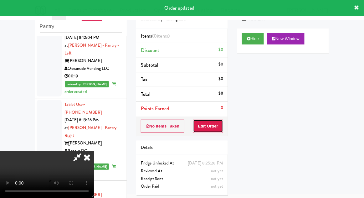
click at [216, 124] on button "Edit Order" at bounding box center [208, 126] width 30 height 13
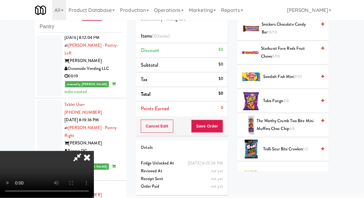
scroll to position [659, 0]
click at [283, 172] on span "Twix 10/10" at bounding box center [289, 173] width 53 height 8
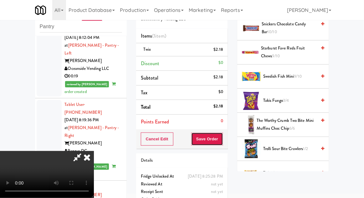
click at [222, 143] on button "Save Order" at bounding box center [207, 138] width 32 height 13
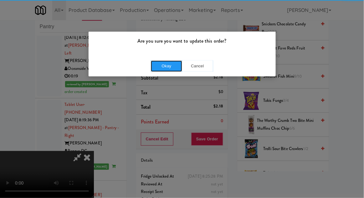
click at [155, 65] on button "Okay" at bounding box center [166, 65] width 31 height 11
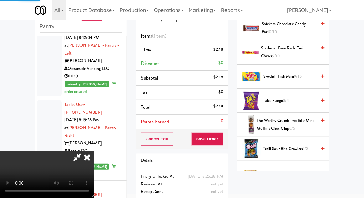
scroll to position [62, 0]
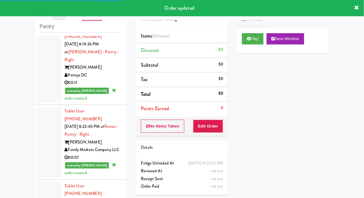
scroll to position [1977, 0]
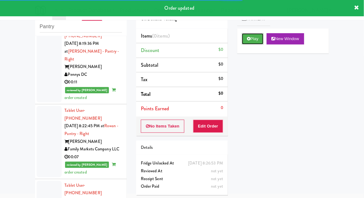
click at [254, 40] on button "Play" at bounding box center [253, 38] width 22 height 11
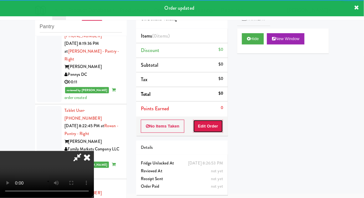
click at [217, 125] on button "Edit Order" at bounding box center [208, 126] width 30 height 13
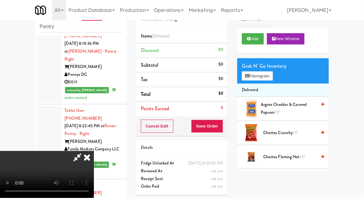
scroll to position [0, 0]
click at [265, 78] on button "Planogram" at bounding box center [257, 75] width 31 height 9
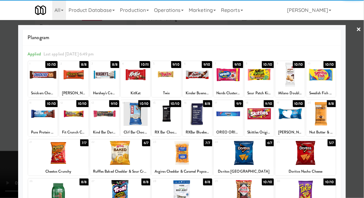
click at [203, 85] on div at bounding box center [197, 75] width 29 height 24
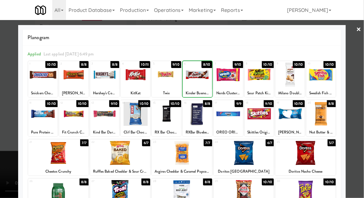
click at [11, 132] on div at bounding box center [182, 99] width 364 height 198
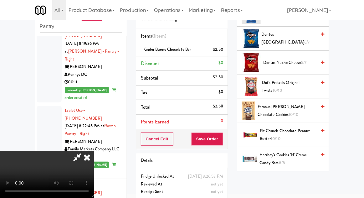
scroll to position [200, 0]
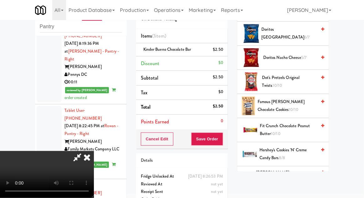
click at [281, 155] on span "8/8" at bounding box center [282, 158] width 6 height 6
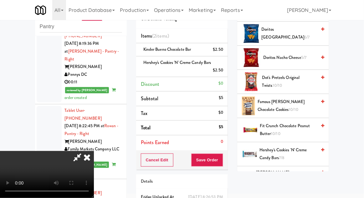
scroll to position [0, 0]
click at [222, 162] on button "Save Order" at bounding box center [207, 159] width 32 height 13
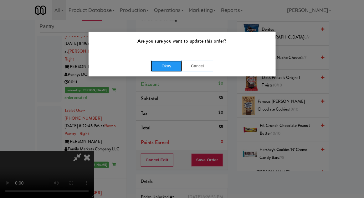
click at [162, 64] on button "Okay" at bounding box center [166, 65] width 31 height 11
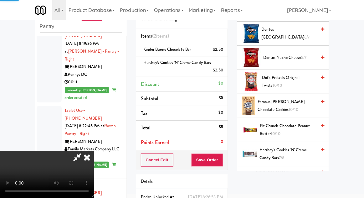
scroll to position [62, 0]
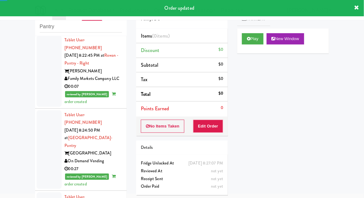
scroll to position [2048, 0]
click at [257, 43] on button "Play" at bounding box center [253, 38] width 22 height 11
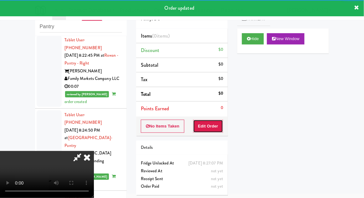
click at [220, 120] on button "Edit Order" at bounding box center [208, 126] width 30 height 13
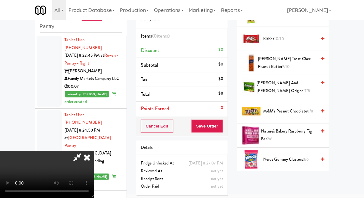
scroll to position [361, 0]
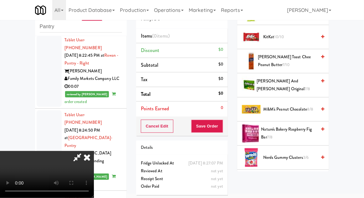
click at [285, 157] on span "Nerds Gummy Clusters 3/6" at bounding box center [289, 158] width 53 height 8
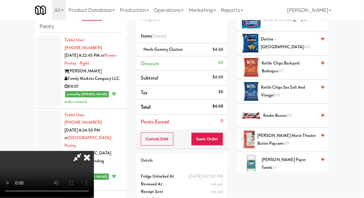
scroll to position [186, 0]
click at [285, 139] on span "[PERSON_NAME] Movie Theater Butter Popcorn 8/9" at bounding box center [286, 139] width 59 height 15
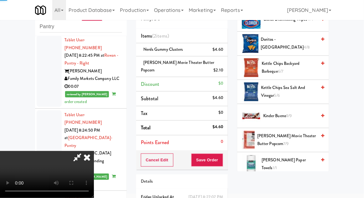
click at [283, 140] on span "[PERSON_NAME] Movie Theater Butter Popcorn 7/9" at bounding box center [286, 139] width 59 height 15
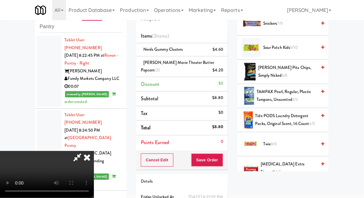
scroll to position [737, 0]
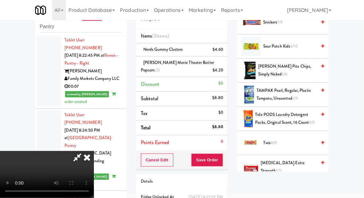
click at [283, 142] on span "Twix 8/9" at bounding box center [289, 143] width 53 height 8
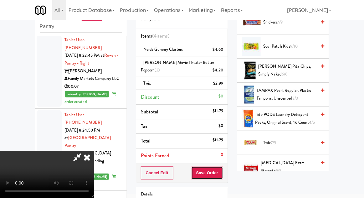
click at [222, 174] on button "Save Order" at bounding box center [207, 172] width 32 height 13
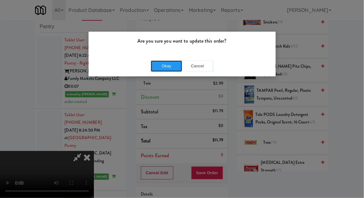
click at [163, 69] on button "Okay" at bounding box center [166, 65] width 31 height 11
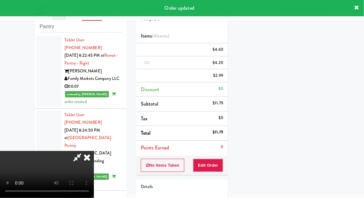
scroll to position [62, 0]
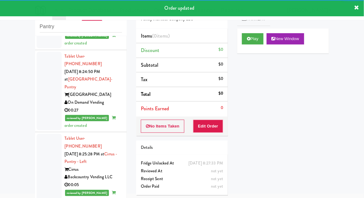
scroll to position [2106, 0]
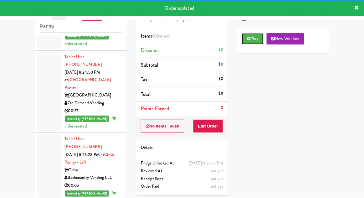
click at [255, 40] on button "Play" at bounding box center [253, 38] width 22 height 11
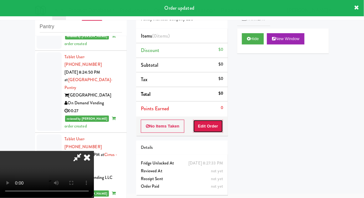
click at [218, 126] on button "Edit Order" at bounding box center [208, 126] width 30 height 13
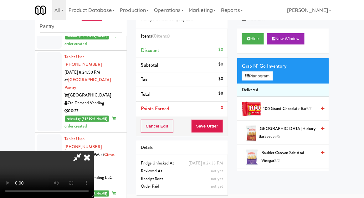
scroll to position [0, 0]
click at [265, 80] on button "Planogram" at bounding box center [257, 75] width 31 height 9
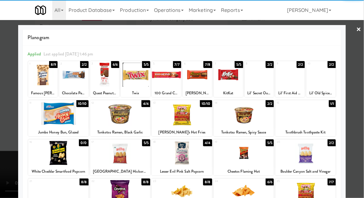
click at [43, 85] on div at bounding box center [42, 75] width 29 height 24
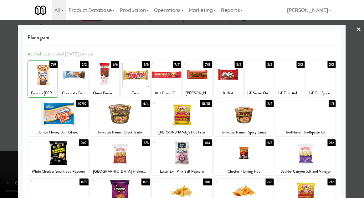
click at [363, 100] on div at bounding box center [182, 99] width 364 height 198
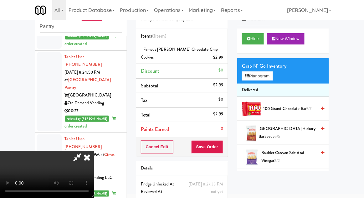
scroll to position [23, 0]
click at [223, 149] on button "Save Order" at bounding box center [207, 146] width 32 height 13
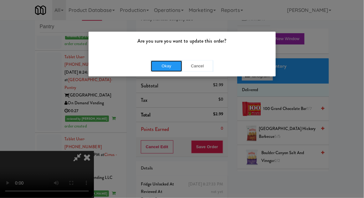
click at [160, 71] on button "Okay" at bounding box center [166, 65] width 31 height 11
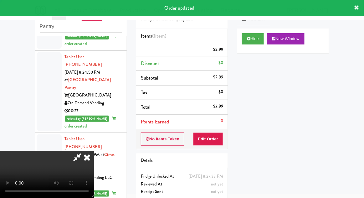
scroll to position [0, 0]
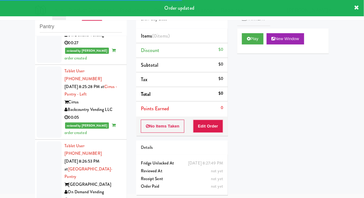
scroll to position [2173, 0]
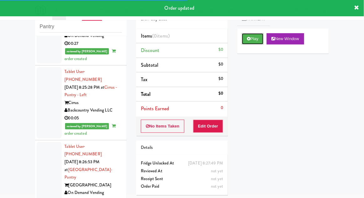
click at [256, 43] on button "Play" at bounding box center [253, 38] width 22 height 11
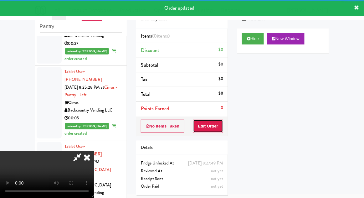
click at [213, 130] on button "Edit Order" at bounding box center [208, 126] width 30 height 13
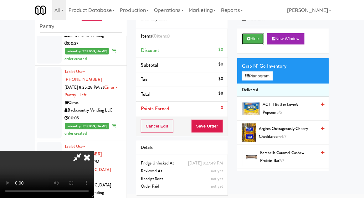
click at [256, 41] on button "Hide" at bounding box center [253, 38] width 22 height 11
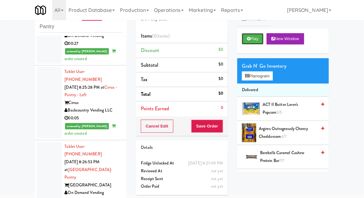
click at [259, 41] on button "Play" at bounding box center [253, 38] width 22 height 11
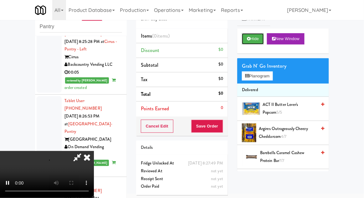
scroll to position [2220, 0]
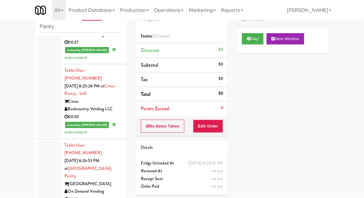
scroll to position [2197, 0]
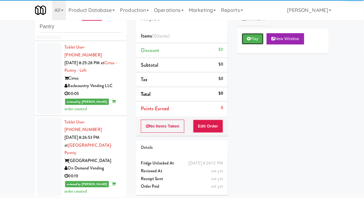
click at [262, 38] on button "Play" at bounding box center [253, 38] width 22 height 11
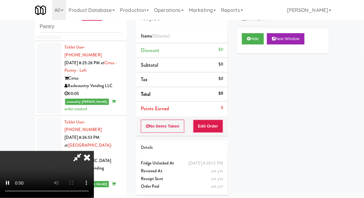
click at [217, 114] on li "Points Earned 0" at bounding box center [182, 108] width 92 height 14
click at [216, 130] on button "Edit Order" at bounding box center [208, 126] width 30 height 13
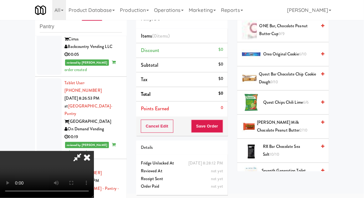
scroll to position [516, 0]
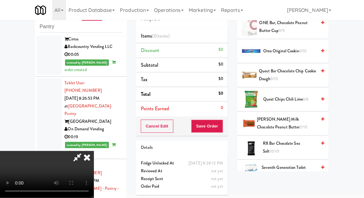
click at [284, 123] on span "[PERSON_NAME] Milk Chocolate Peanut Butter 2/10" at bounding box center [286, 123] width 59 height 15
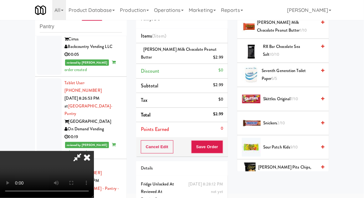
scroll to position [612, 0]
click at [294, 96] on span "7/10" at bounding box center [294, 99] width 7 height 6
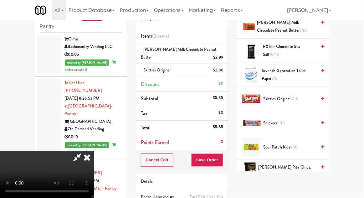
scroll to position [23, 0]
click at [222, 162] on button "Save Order" at bounding box center [207, 159] width 32 height 13
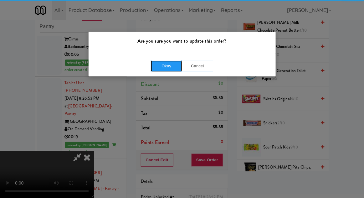
click at [157, 70] on button "Okay" at bounding box center [166, 65] width 31 height 11
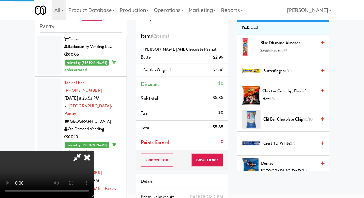
scroll to position [0, 0]
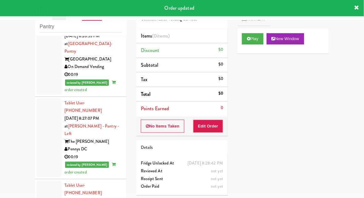
scroll to position [2298, 0]
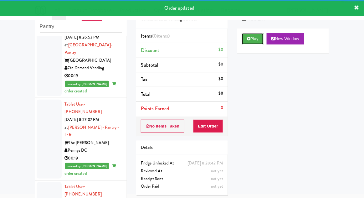
click at [258, 40] on button "Play" at bounding box center [253, 38] width 22 height 11
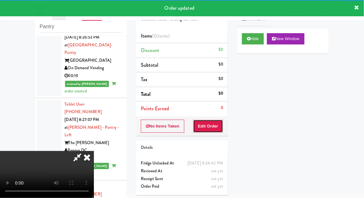
click at [217, 131] on button "Edit Order" at bounding box center [208, 126] width 30 height 13
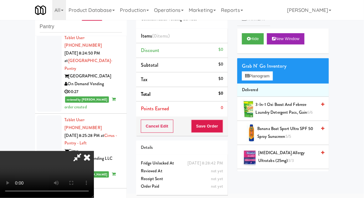
scroll to position [2124, 0]
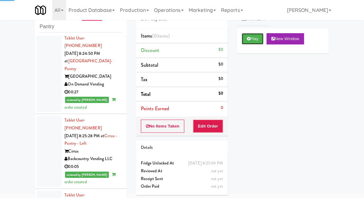
click at [259, 40] on button "Play" at bounding box center [253, 38] width 22 height 11
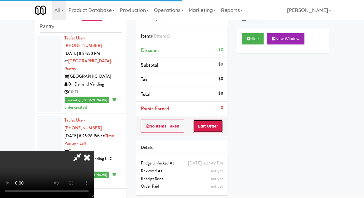
click at [214, 130] on button "Edit Order" at bounding box center [208, 126] width 30 height 13
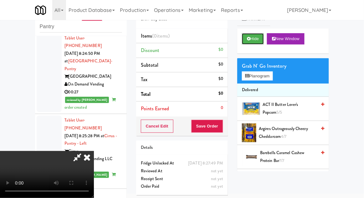
click at [259, 42] on button "Hide" at bounding box center [253, 38] width 22 height 11
click at [256, 42] on button "Hide" at bounding box center [253, 38] width 22 height 11
click at [265, 78] on button "Planogram" at bounding box center [257, 75] width 31 height 9
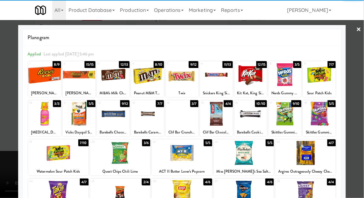
click at [289, 82] on div at bounding box center [285, 75] width 33 height 24
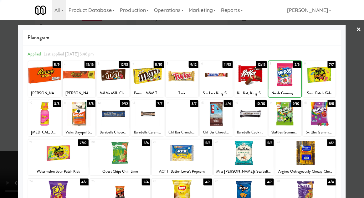
click at [4, 122] on div at bounding box center [182, 99] width 364 height 198
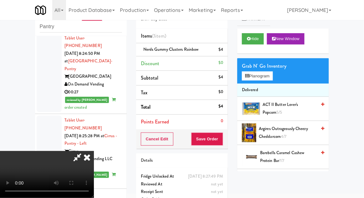
scroll to position [23, 0]
click at [222, 142] on button "Save Order" at bounding box center [207, 138] width 32 height 13
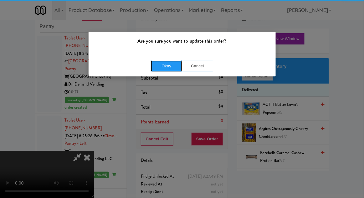
click at [156, 71] on button "Okay" at bounding box center [166, 65] width 31 height 11
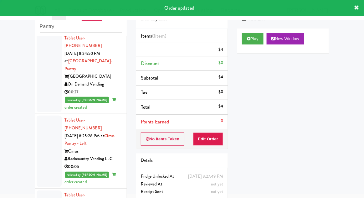
scroll to position [0, 0]
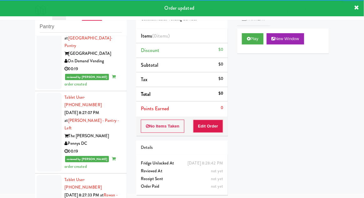
scroll to position [2304, 0]
click at [259, 38] on button "Play" at bounding box center [253, 38] width 22 height 11
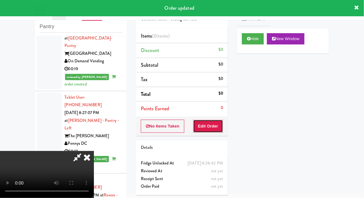
click at [216, 124] on button "Edit Order" at bounding box center [208, 126] width 30 height 13
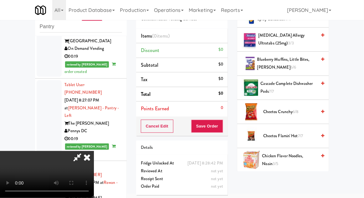
scroll to position [116, 0]
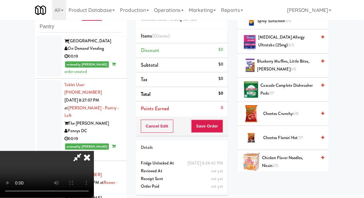
click at [297, 113] on span "6/8" at bounding box center [296, 114] width 6 height 6
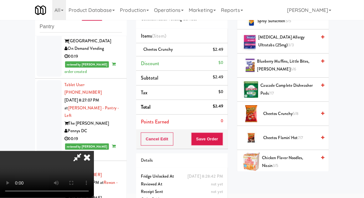
scroll to position [23, 0]
click at [222, 141] on button "Save Order" at bounding box center [207, 138] width 32 height 13
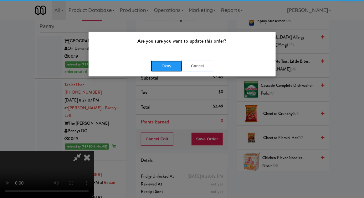
click at [154, 68] on button "Okay" at bounding box center [166, 65] width 31 height 11
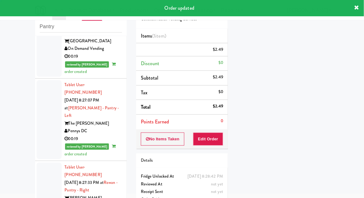
scroll to position [0, 0]
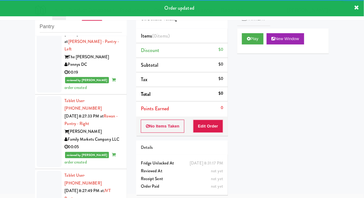
scroll to position [2384, 0]
click at [255, 35] on button "Play" at bounding box center [253, 38] width 22 height 11
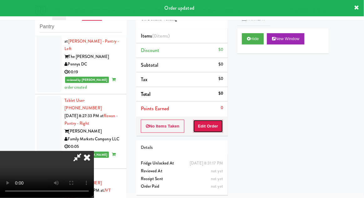
click at [217, 124] on button "Edit Order" at bounding box center [208, 126] width 30 height 13
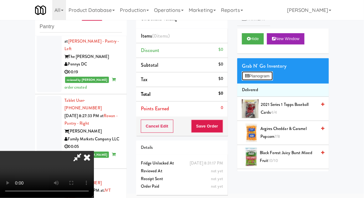
click at [273, 75] on button "Planogram" at bounding box center [257, 75] width 31 height 9
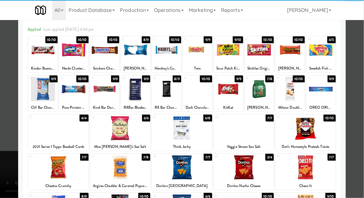
scroll to position [38, 0]
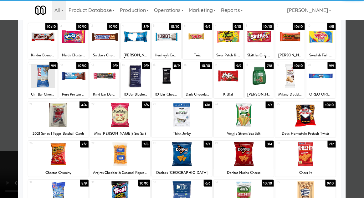
click at [316, 159] on div at bounding box center [306, 154] width 60 height 24
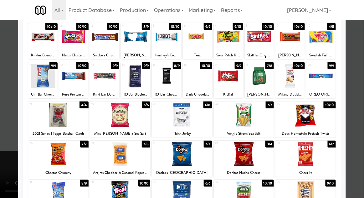
click at [360, 149] on div at bounding box center [182, 99] width 364 height 198
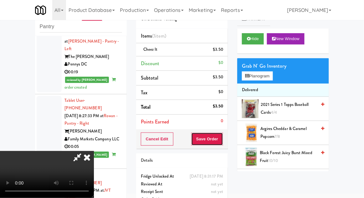
click at [222, 140] on button "Save Order" at bounding box center [207, 138] width 32 height 13
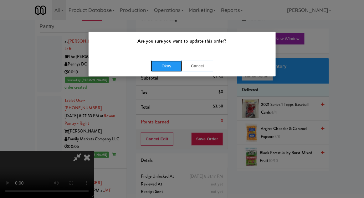
click at [158, 66] on button "Okay" at bounding box center [166, 65] width 31 height 11
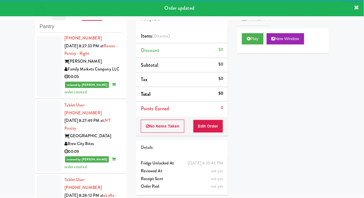
scroll to position [2454, 0]
click at [254, 43] on button "Play" at bounding box center [253, 38] width 22 height 11
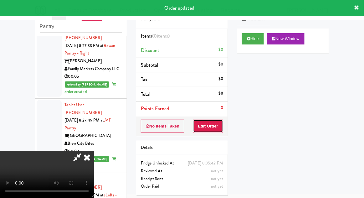
click at [219, 121] on button "Edit Order" at bounding box center [208, 126] width 30 height 13
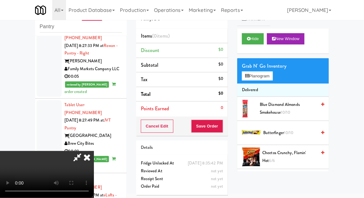
scroll to position [0, 0]
click at [289, 150] on span "Cheetos Crunchy, Flamin' Hot 6/6" at bounding box center [290, 156] width 54 height 15
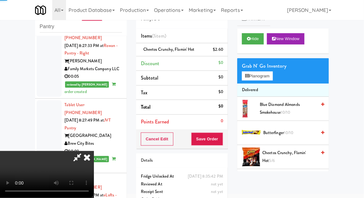
click at [287, 153] on span "Cheetos Crunchy, Flamin' Hot 5/6" at bounding box center [290, 156] width 54 height 15
click at [221, 142] on button "Save Order" at bounding box center [207, 138] width 32 height 13
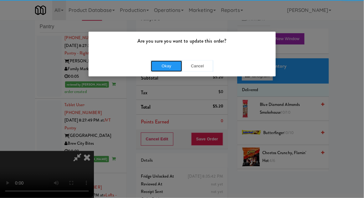
click at [161, 68] on button "Okay" at bounding box center [166, 65] width 31 height 11
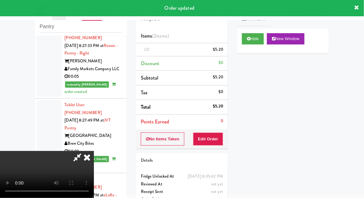
scroll to position [0, 0]
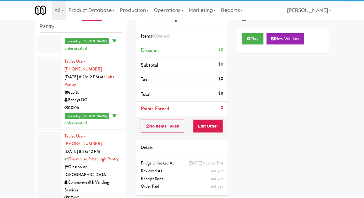
scroll to position [2572, 0]
click at [254, 42] on button "Play" at bounding box center [253, 38] width 22 height 11
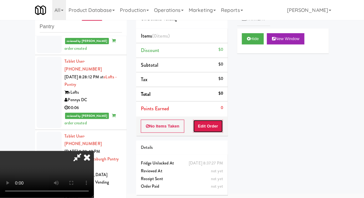
click at [214, 127] on button "Edit Order" at bounding box center [208, 126] width 30 height 13
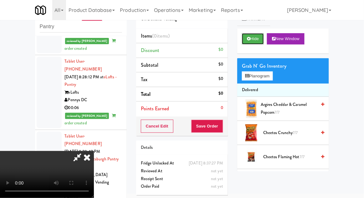
click at [259, 41] on button "Hide" at bounding box center [253, 38] width 22 height 11
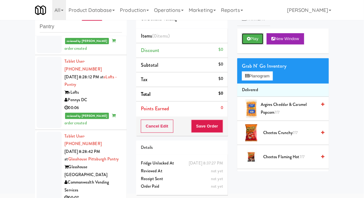
click at [255, 43] on button "Play" at bounding box center [253, 38] width 22 height 11
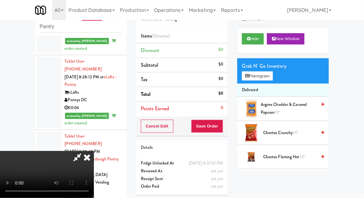
scroll to position [0, 0]
click at [265, 73] on button "Planogram" at bounding box center [257, 75] width 31 height 9
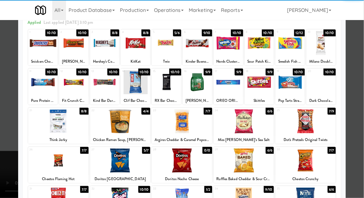
scroll to position [31, 0]
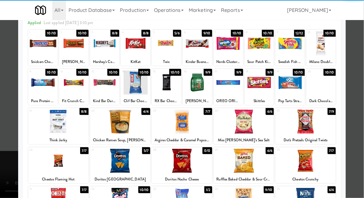
click at [114, 160] on div at bounding box center [120, 161] width 60 height 24
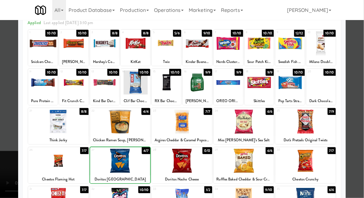
click at [360, 133] on div at bounding box center [182, 99] width 364 height 198
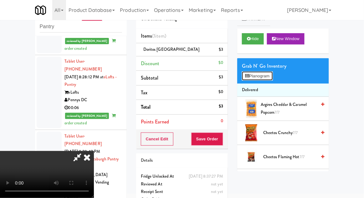
click at [266, 79] on button "Planogram" at bounding box center [257, 75] width 31 height 9
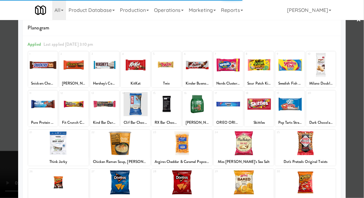
scroll to position [18, 0]
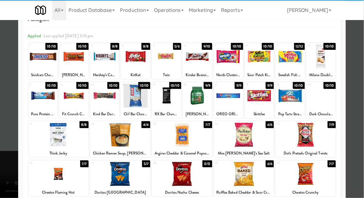
click at [266, 100] on div at bounding box center [259, 96] width 29 height 24
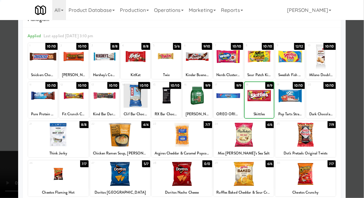
click at [360, 106] on div at bounding box center [182, 99] width 364 height 198
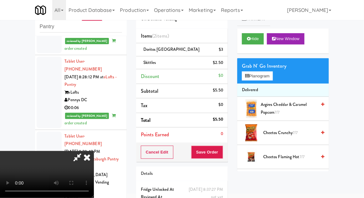
scroll to position [23, 0]
click at [222, 151] on button "Save Order" at bounding box center [207, 152] width 32 height 13
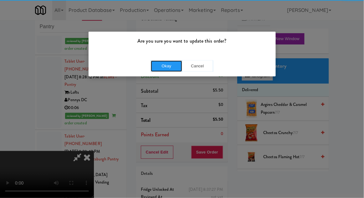
click at [167, 68] on button "Okay" at bounding box center [166, 65] width 31 height 11
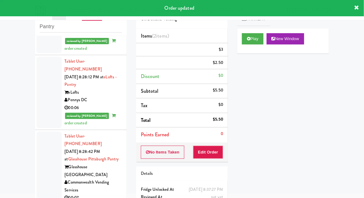
scroll to position [0, 0]
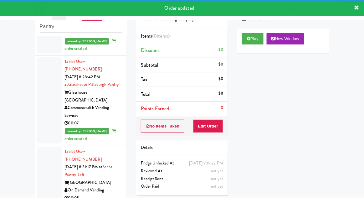
scroll to position [2645, 0]
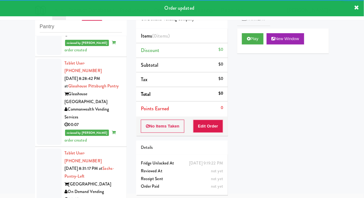
click at [261, 49] on div "Play New Window" at bounding box center [283, 40] width 92 height 25
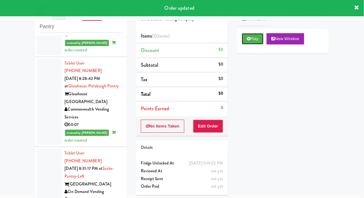
click at [257, 41] on button "Play" at bounding box center [253, 38] width 22 height 11
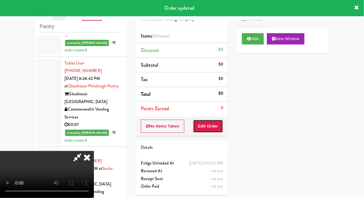
click at [219, 128] on button "Edit Order" at bounding box center [208, 126] width 30 height 13
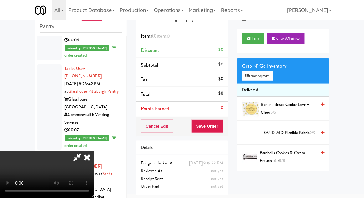
scroll to position [2642, 0]
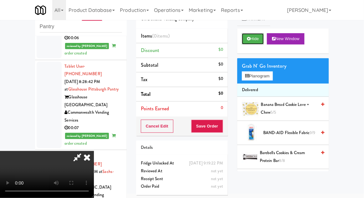
click at [256, 41] on button "Hide" at bounding box center [253, 38] width 22 height 11
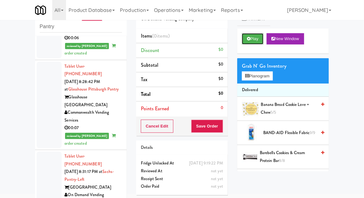
click at [257, 41] on button "Play" at bounding box center [253, 38] width 22 height 11
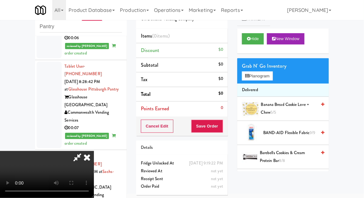
scroll to position [0, 0]
click at [271, 80] on button "Planogram" at bounding box center [257, 75] width 31 height 9
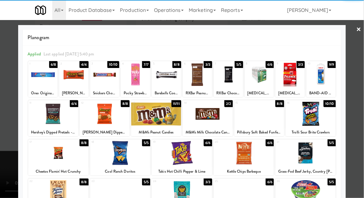
click at [268, 121] on div at bounding box center [260, 114] width 50 height 24
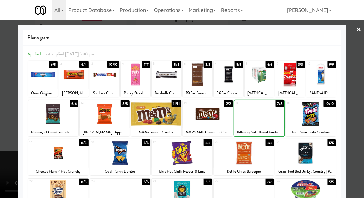
click at [363, 104] on div at bounding box center [182, 99] width 364 height 198
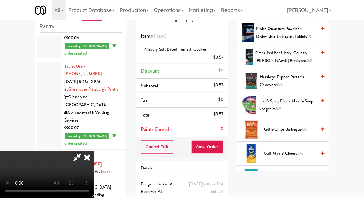
scroll to position [269, 0]
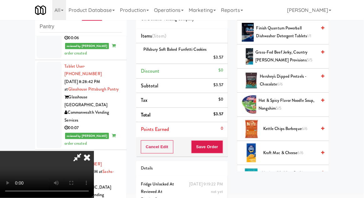
click at [302, 126] on span "6/6" at bounding box center [305, 129] width 6 height 6
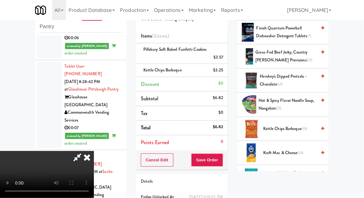
scroll to position [23, 0]
click at [222, 162] on button "Save Order" at bounding box center [207, 159] width 32 height 13
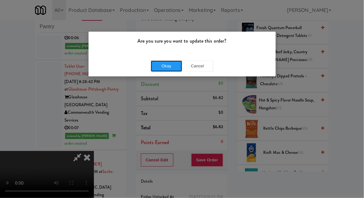
click at [158, 67] on button "Okay" at bounding box center [166, 65] width 31 height 11
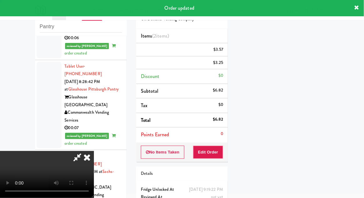
scroll to position [0, 0]
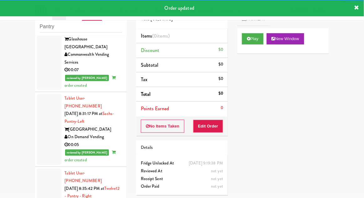
scroll to position [2700, 0]
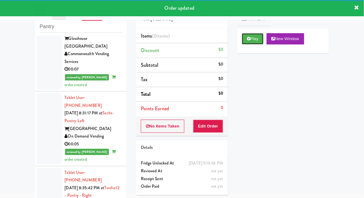
click at [253, 40] on button "Play" at bounding box center [253, 38] width 22 height 11
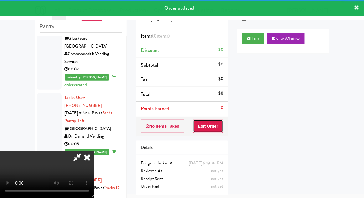
click at [212, 126] on button "Edit Order" at bounding box center [208, 126] width 30 height 13
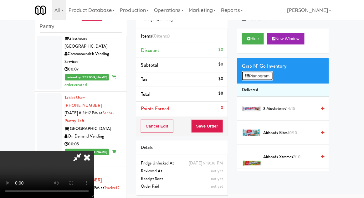
click at [266, 76] on button "Planogram" at bounding box center [257, 75] width 31 height 9
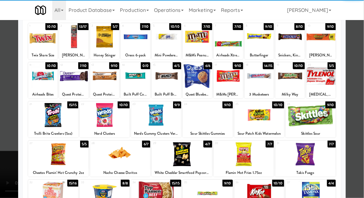
scroll to position [38, 0]
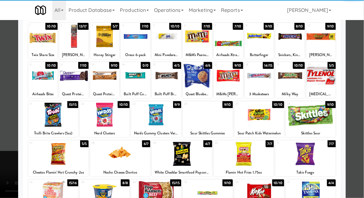
click at [54, 190] on div at bounding box center [53, 193] width 50 height 24
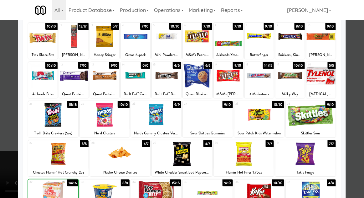
click at [363, 117] on div at bounding box center [182, 99] width 364 height 198
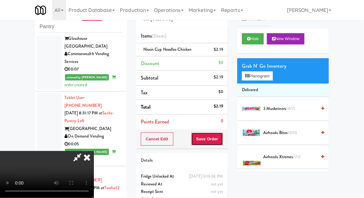
click at [222, 144] on button "Save Order" at bounding box center [207, 138] width 32 height 13
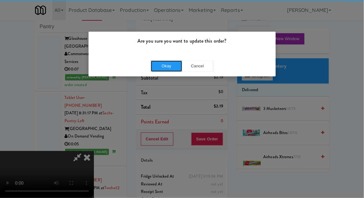
click at [156, 67] on button "Okay" at bounding box center [166, 65] width 31 height 11
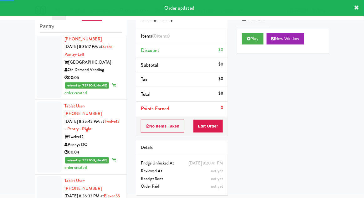
scroll to position [2769, 0]
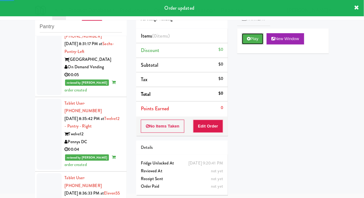
click at [256, 41] on button "Play" at bounding box center [253, 38] width 22 height 11
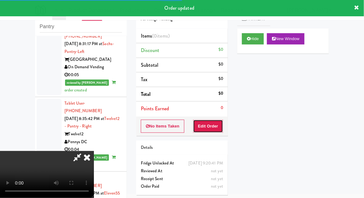
click at [213, 125] on button "Edit Order" at bounding box center [208, 126] width 30 height 13
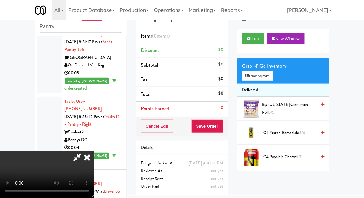
scroll to position [0, 0]
click at [265, 79] on button "Planogram" at bounding box center [257, 75] width 31 height 9
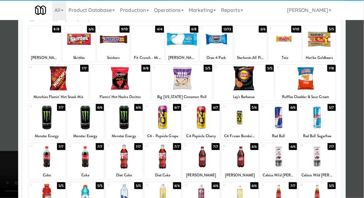
scroll to position [40, 0]
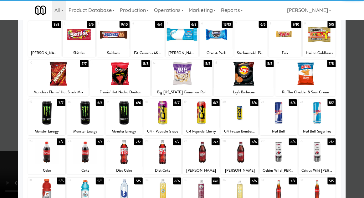
click at [83, 191] on div at bounding box center [85, 191] width 37 height 24
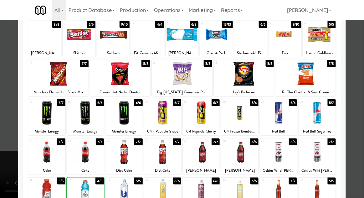
click at [359, 119] on div at bounding box center [182, 99] width 364 height 198
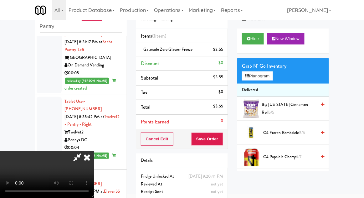
scroll to position [23, 0]
click at [222, 143] on button "Save Order" at bounding box center [207, 138] width 32 height 13
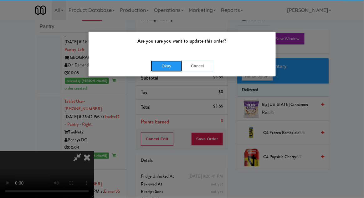
click at [154, 70] on button "Okay" at bounding box center [166, 65] width 31 height 11
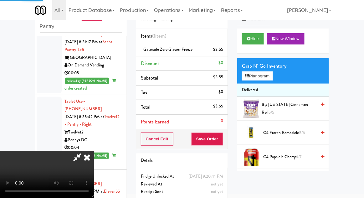
scroll to position [0, 0]
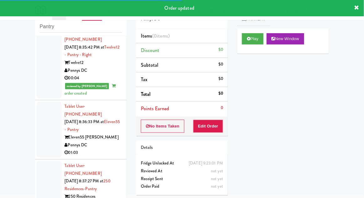
scroll to position [2841, 0]
click at [257, 41] on button "Play" at bounding box center [253, 38] width 22 height 11
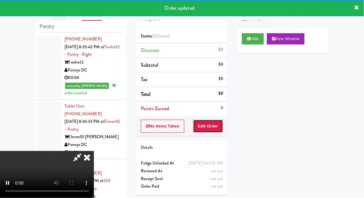
click at [215, 123] on button "Edit Order" at bounding box center [208, 126] width 30 height 13
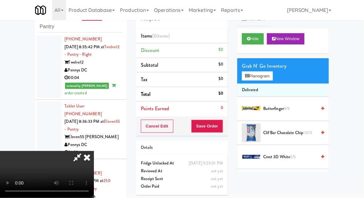
scroll to position [0, 0]
click at [268, 79] on button "Planogram" at bounding box center [257, 75] width 31 height 9
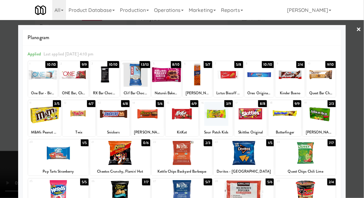
click at [44, 129] on div "M&M's Peanut Chocolate" at bounding box center [44, 132] width 31 height 8
click at [44, 116] on div at bounding box center [44, 114] width 33 height 24
click at [361, 117] on div at bounding box center [182, 99] width 364 height 198
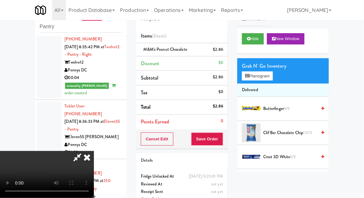
scroll to position [23, 0]
click at [263, 78] on button "Planogram" at bounding box center [257, 75] width 31 height 9
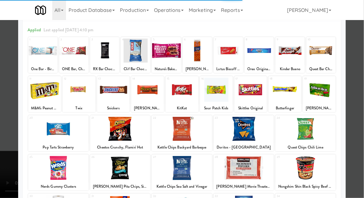
scroll to position [29, 0]
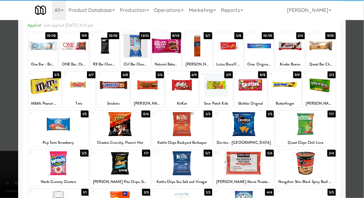
click at [257, 163] on div at bounding box center [244, 163] width 60 height 24
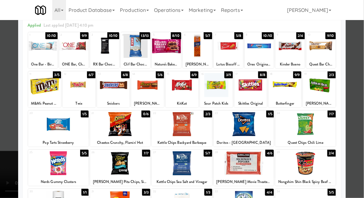
click at [359, 120] on div at bounding box center [182, 99] width 364 height 198
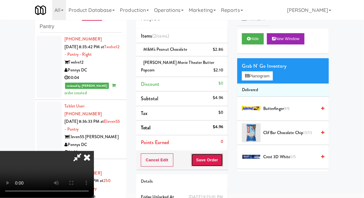
click at [223, 161] on button "Save Order" at bounding box center [207, 159] width 32 height 13
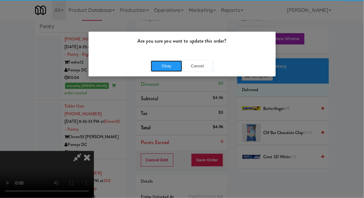
click at [157, 61] on button "Okay" at bounding box center [166, 65] width 31 height 11
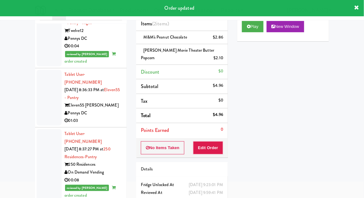
scroll to position [2861, 0]
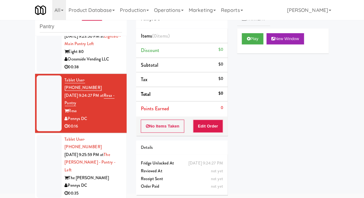
scroll to position [3393, 0]
